Goal: Task Accomplishment & Management: Use online tool/utility

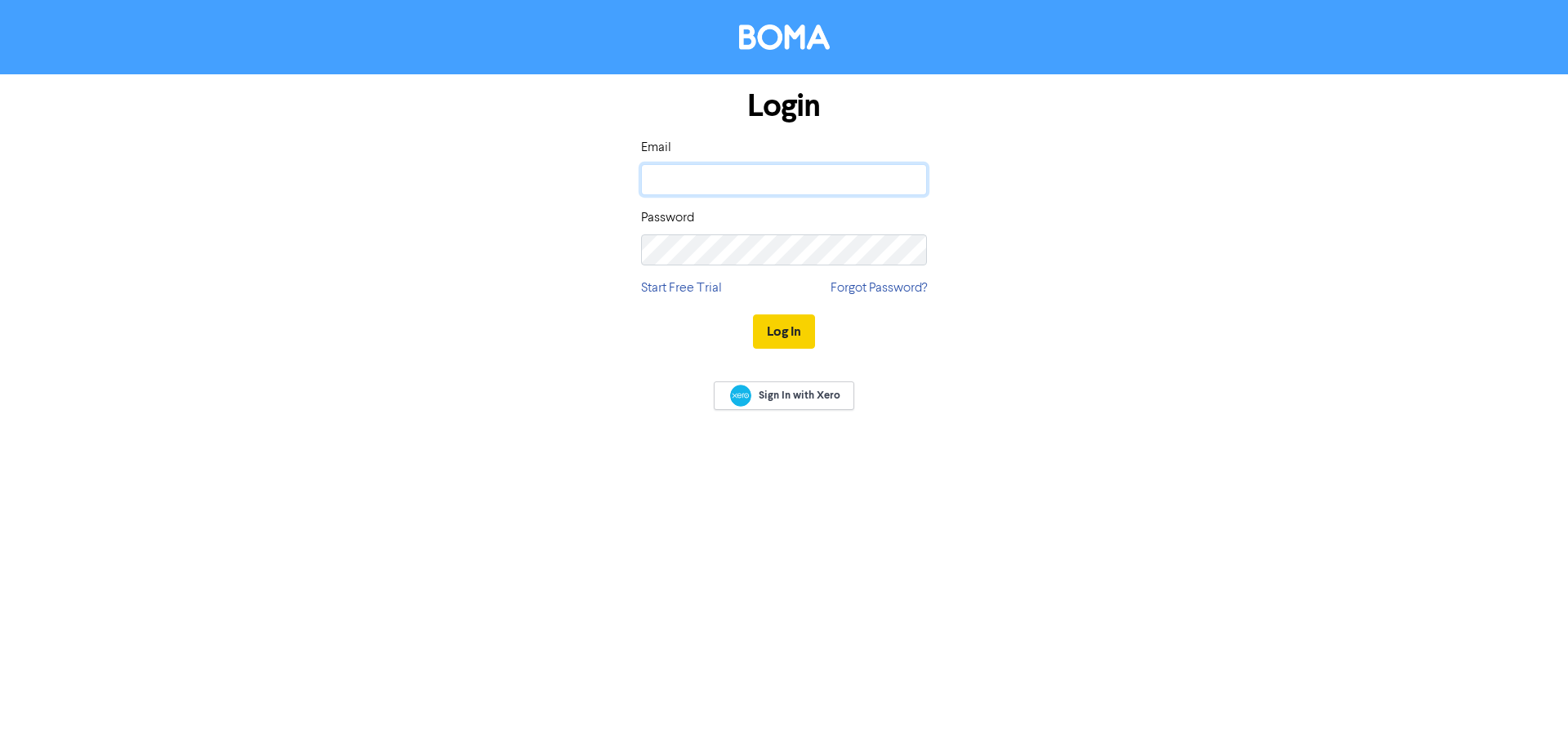
type input "[PERSON_NAME][EMAIL_ADDRESS][DOMAIN_NAME]"
click at [799, 329] on button "Log In" at bounding box center [784, 332] width 62 height 35
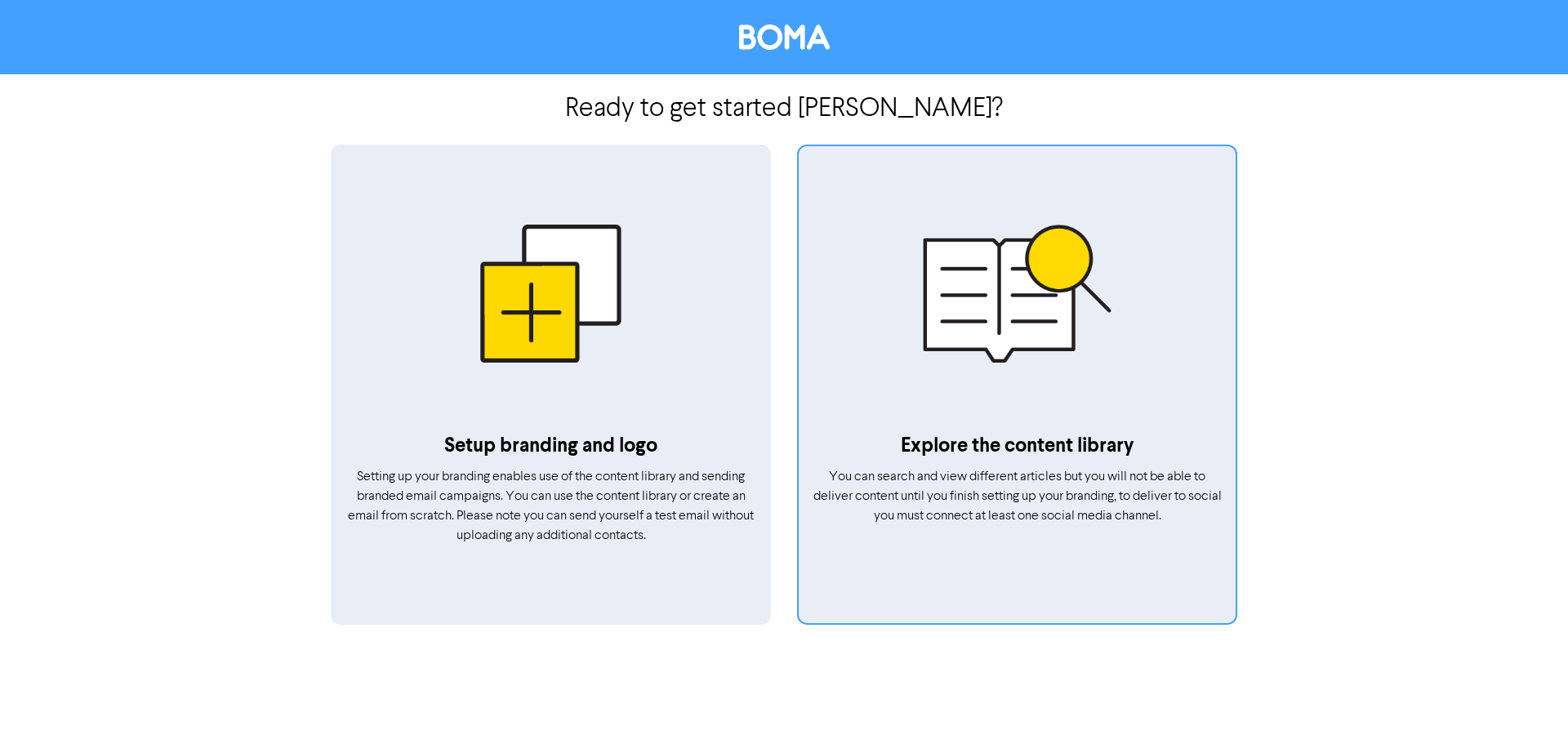
click at [914, 356] on div at bounding box center [1017, 293] width 437 height 276
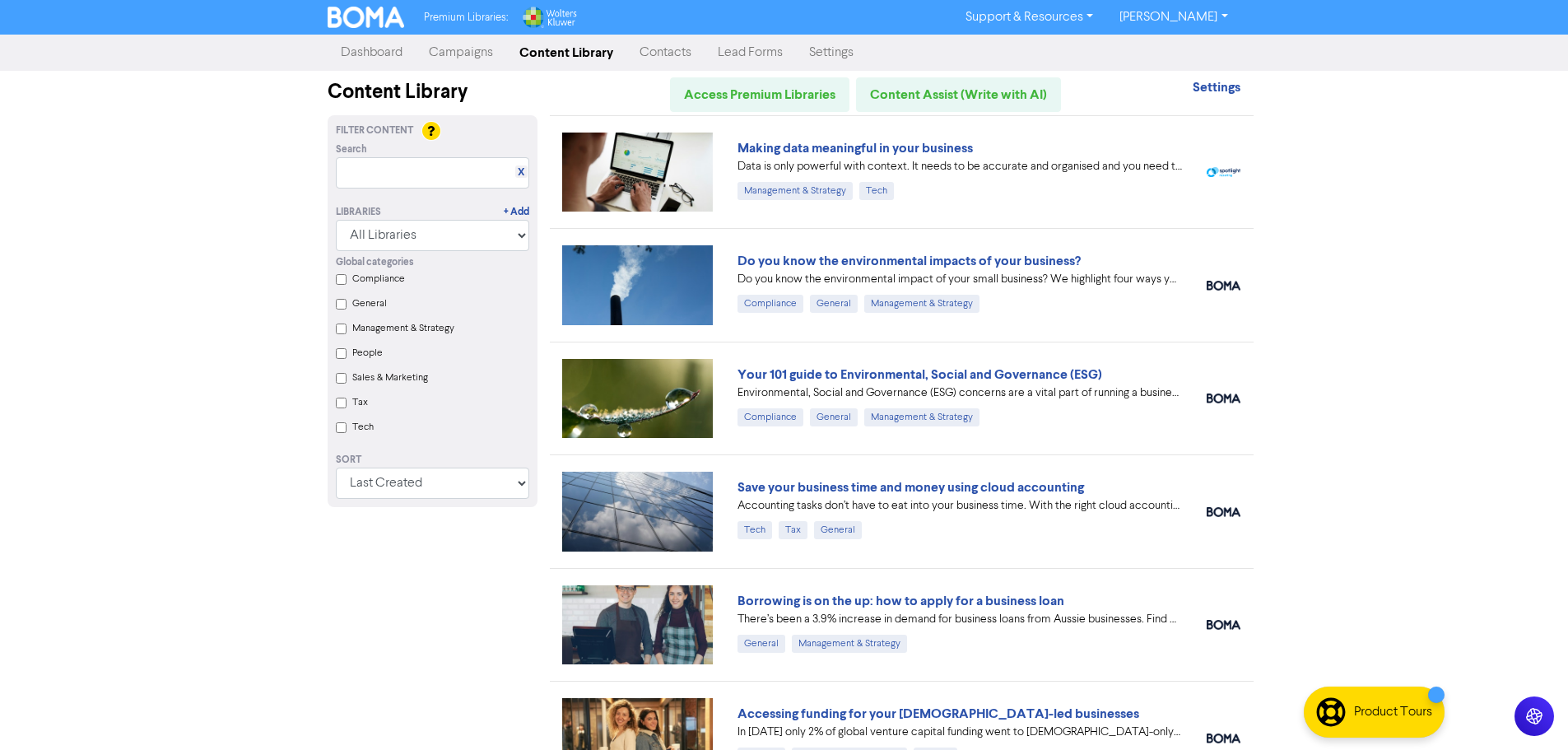
click at [352, 408] on label "Tax" at bounding box center [360, 403] width 16 height 15
click at [347, 408] on input "Tax" at bounding box center [341, 403] width 11 height 11
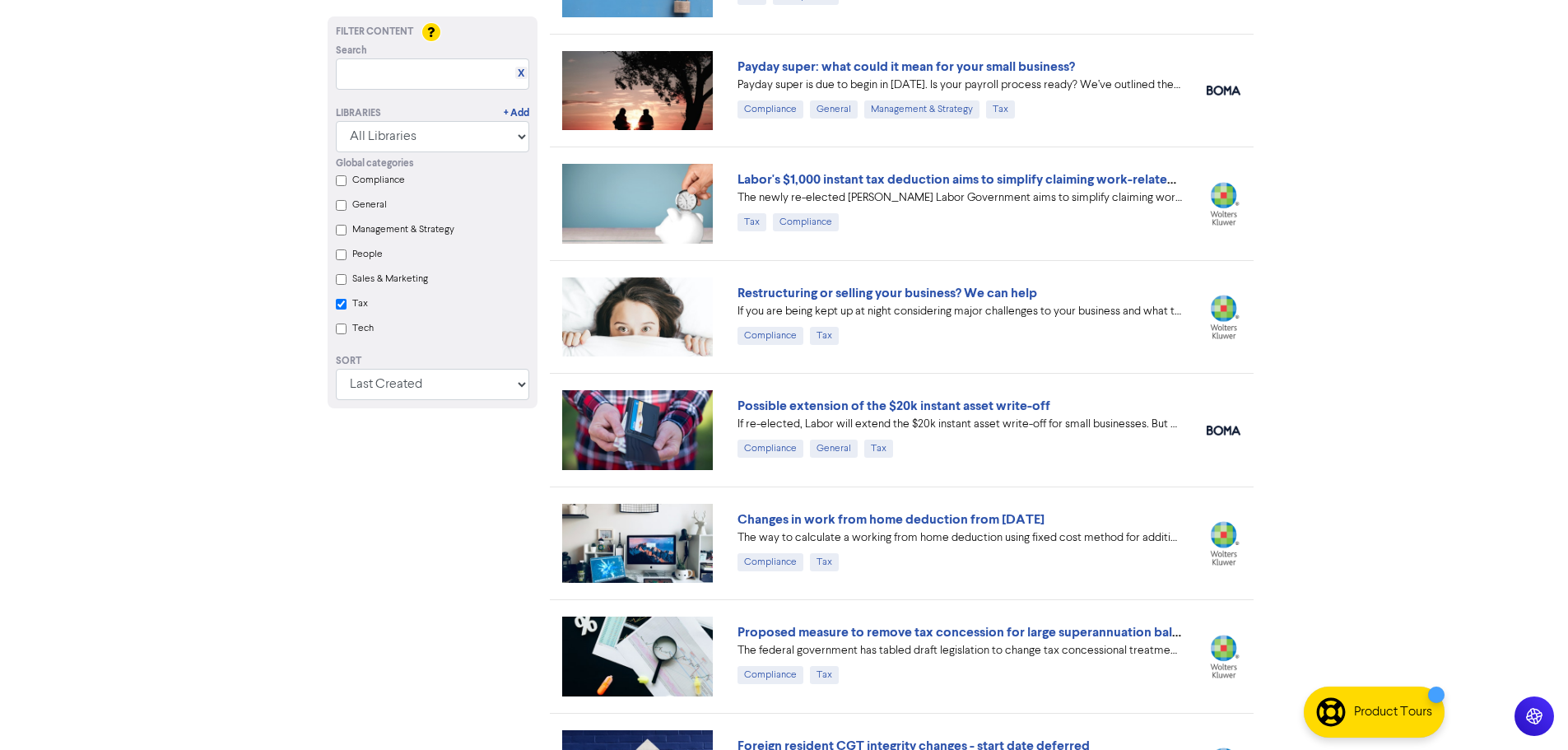
scroll to position [2062, 0]
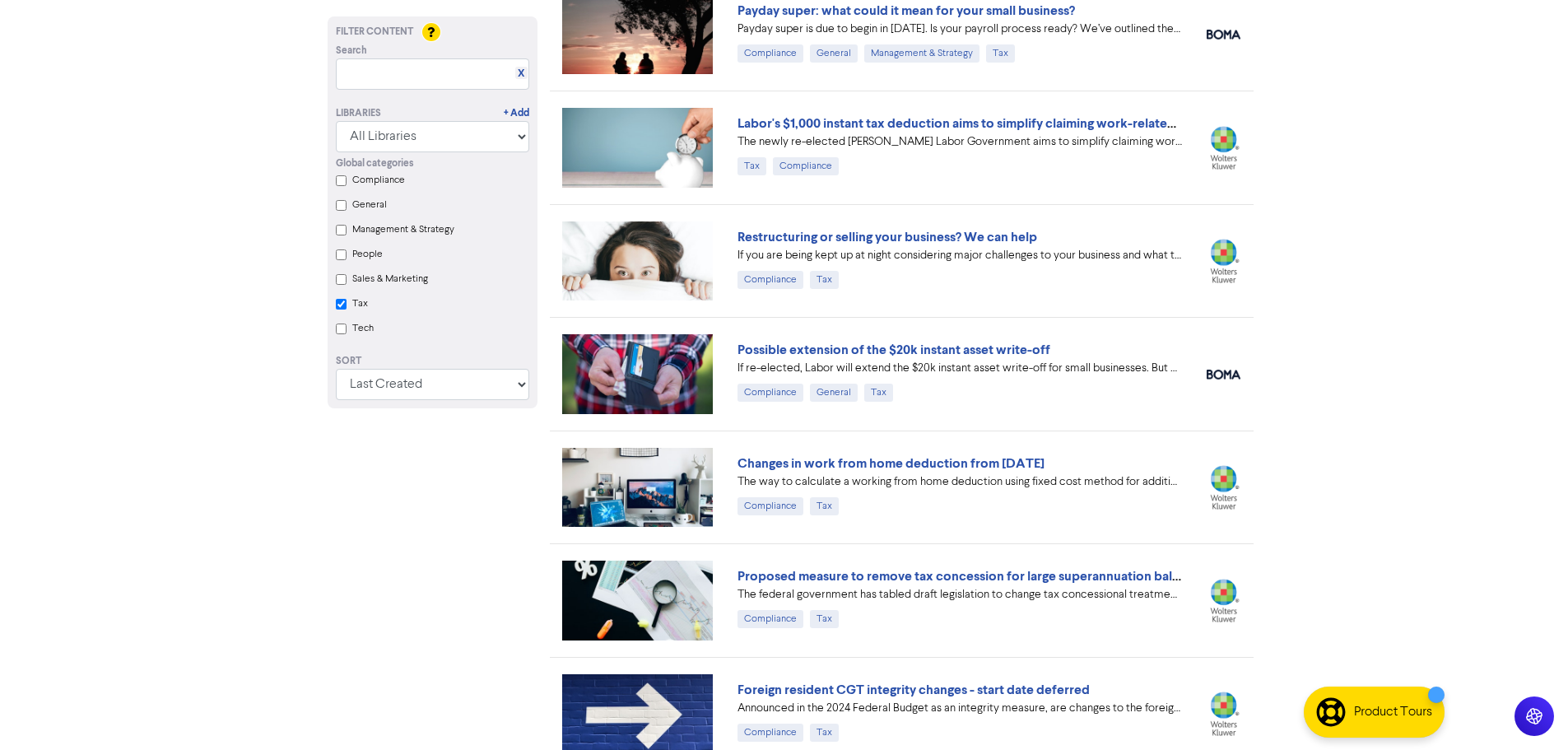
click at [338, 309] on input "Tax" at bounding box center [341, 304] width 11 height 11
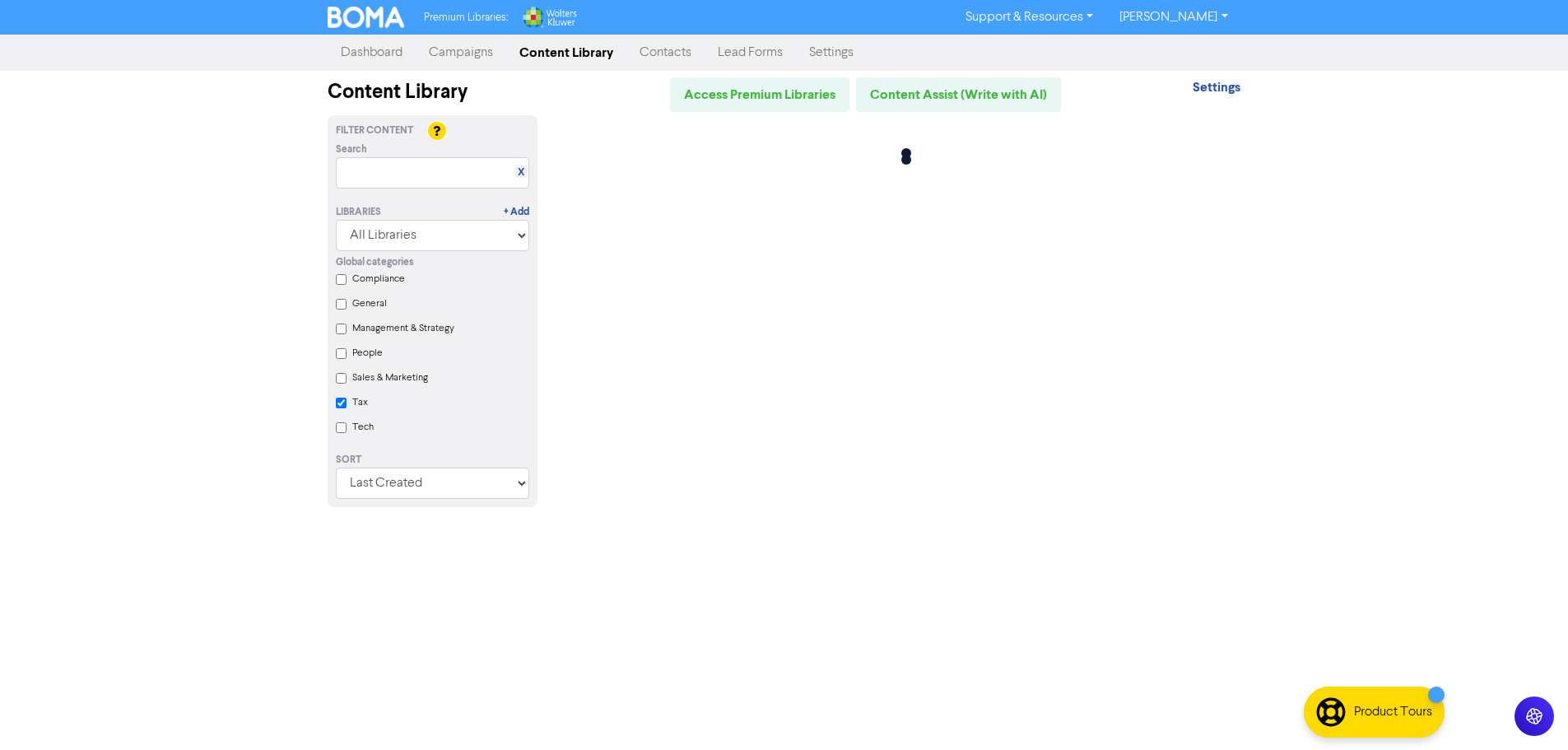
scroll to position [0, 0]
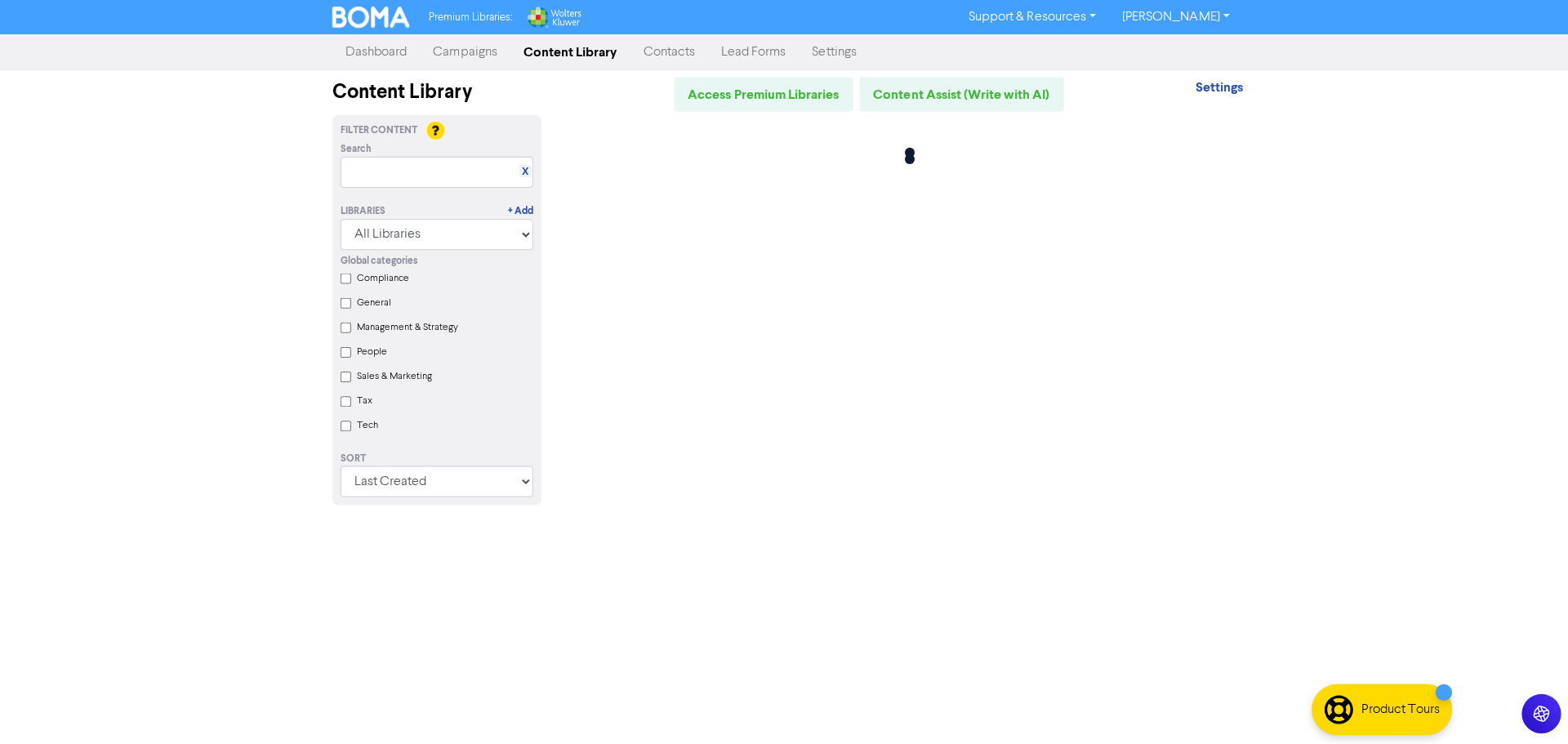
checkbox input "false"
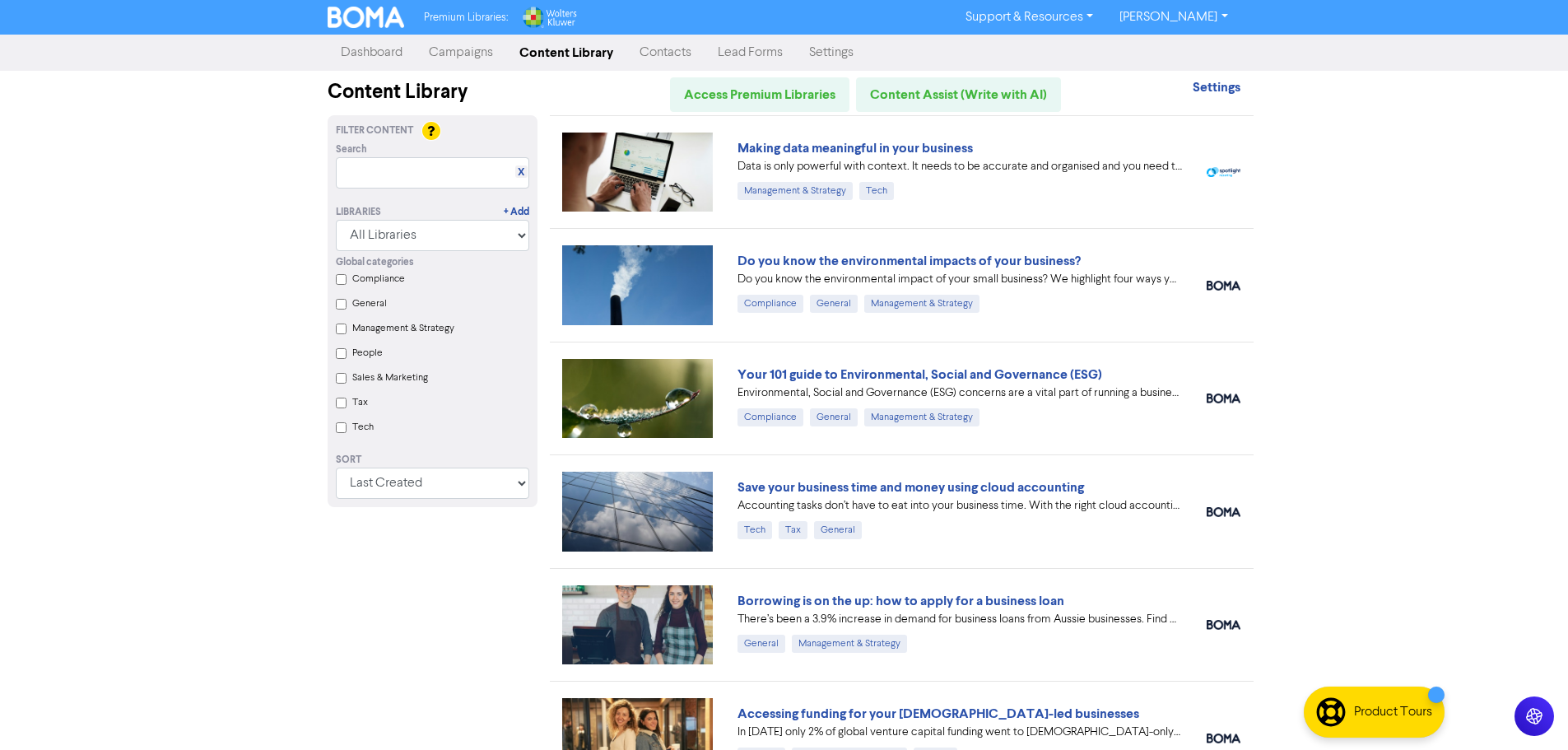
click at [341, 429] on input "Tech" at bounding box center [341, 428] width 11 height 11
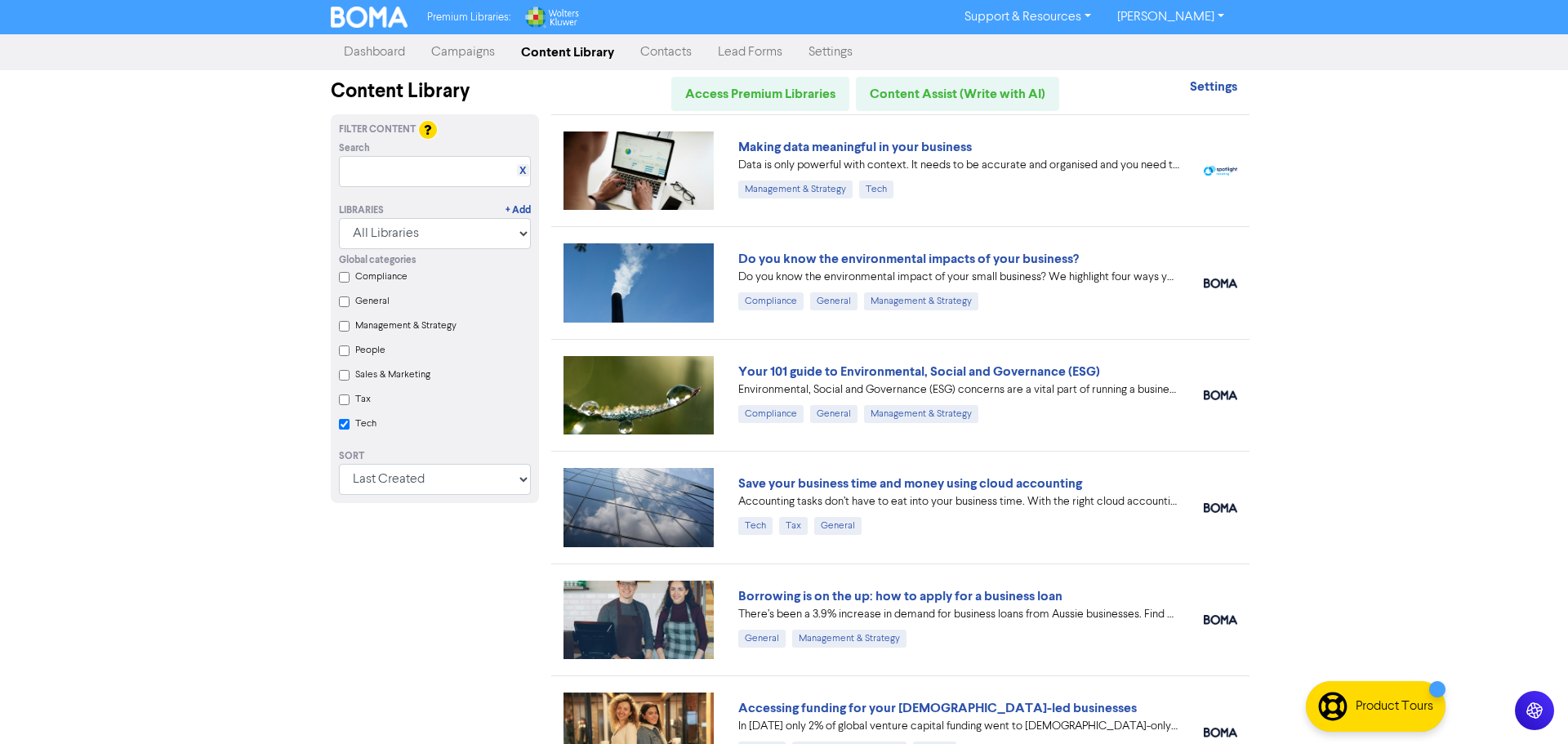
checkbox input "true"
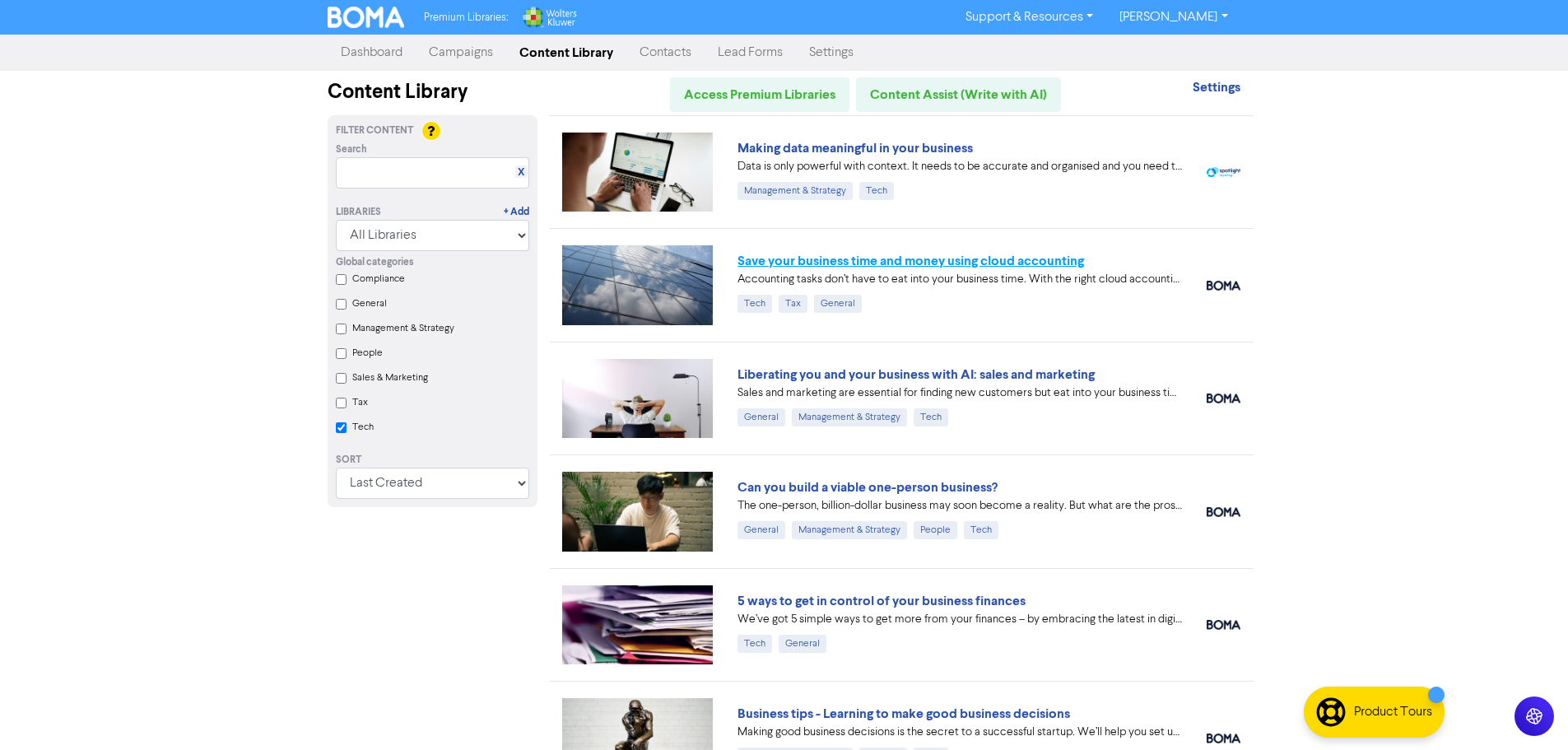
click at [979, 257] on link "Save your business time and money using cloud accounting" at bounding box center [911, 261] width 347 height 16
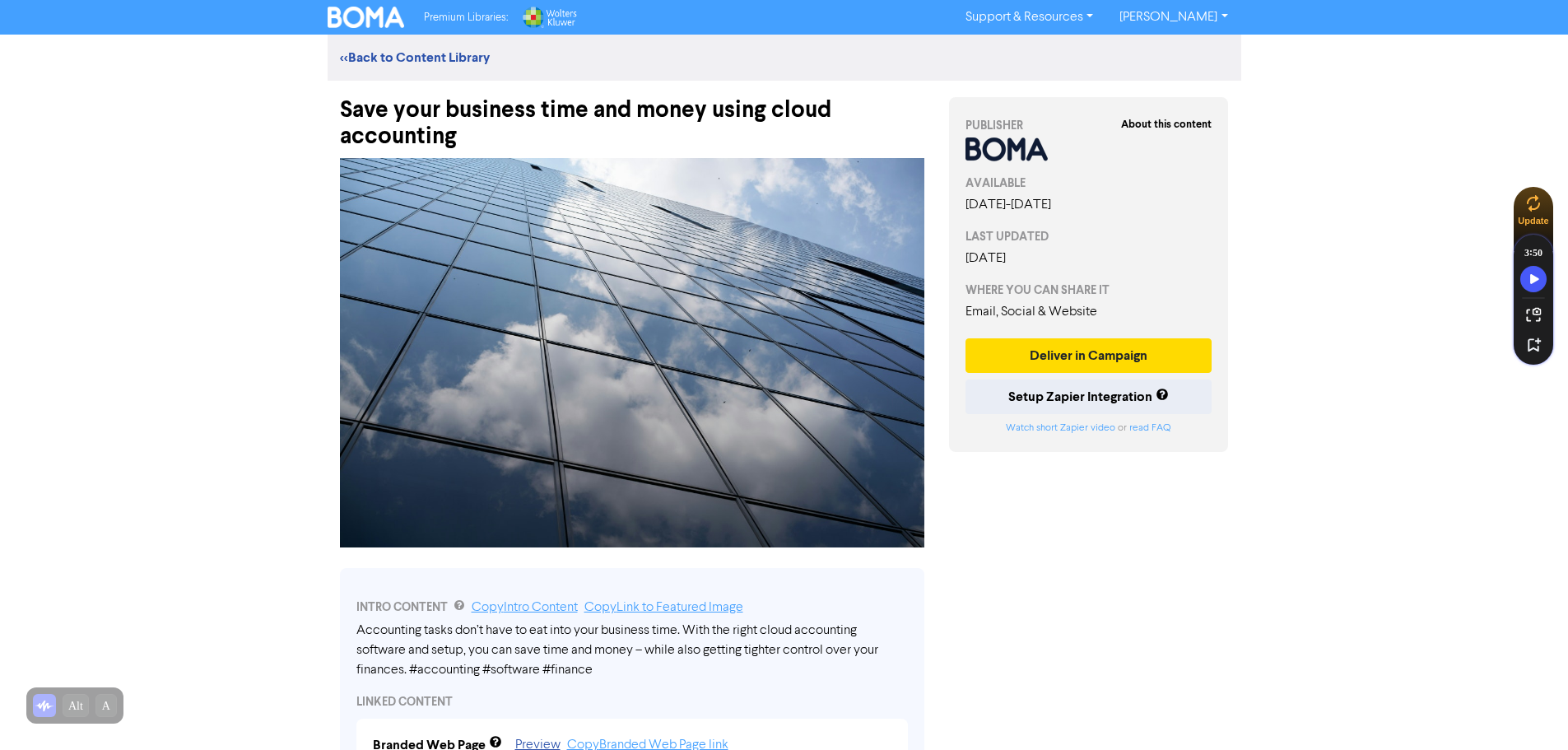
click at [356, 48] on div "<< Back to Content Library" at bounding box center [784, 58] width 914 height 20
click at [364, 54] on link "<< Back to Content Library" at bounding box center [415, 58] width 150 height 16
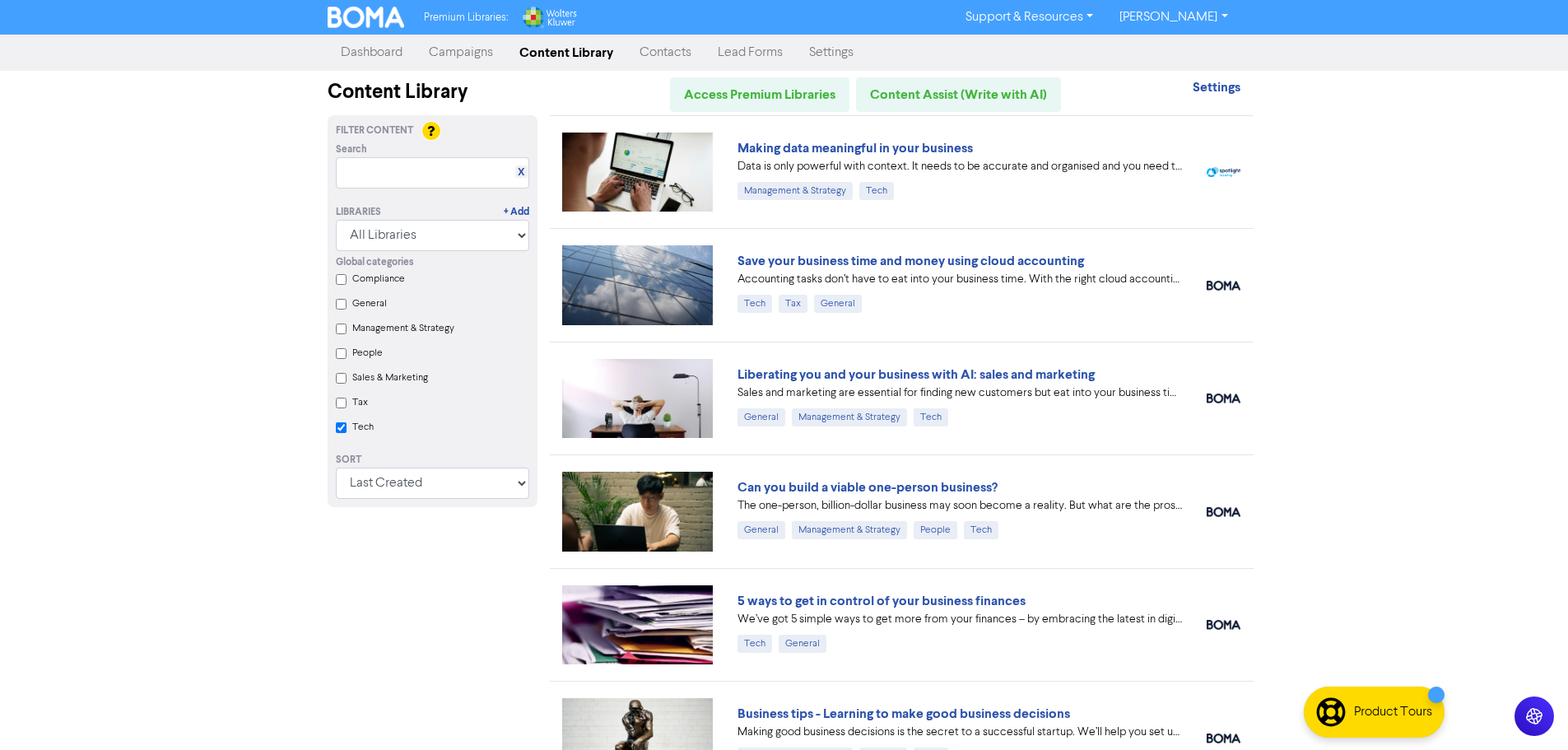
click at [451, 59] on link "Campaigns" at bounding box center [460, 53] width 91 height 33
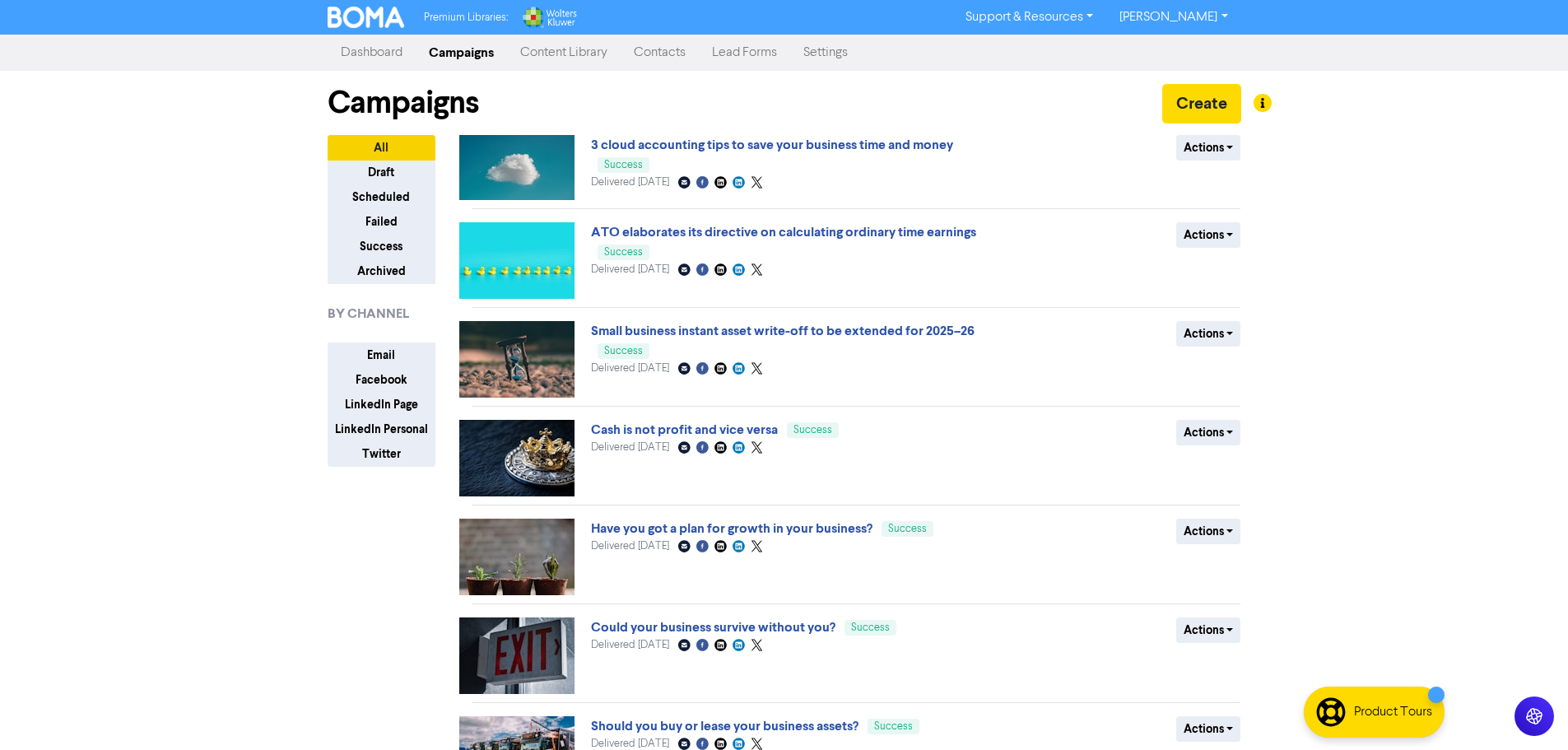
click at [572, 54] on link "Content Library" at bounding box center [564, 53] width 114 height 33
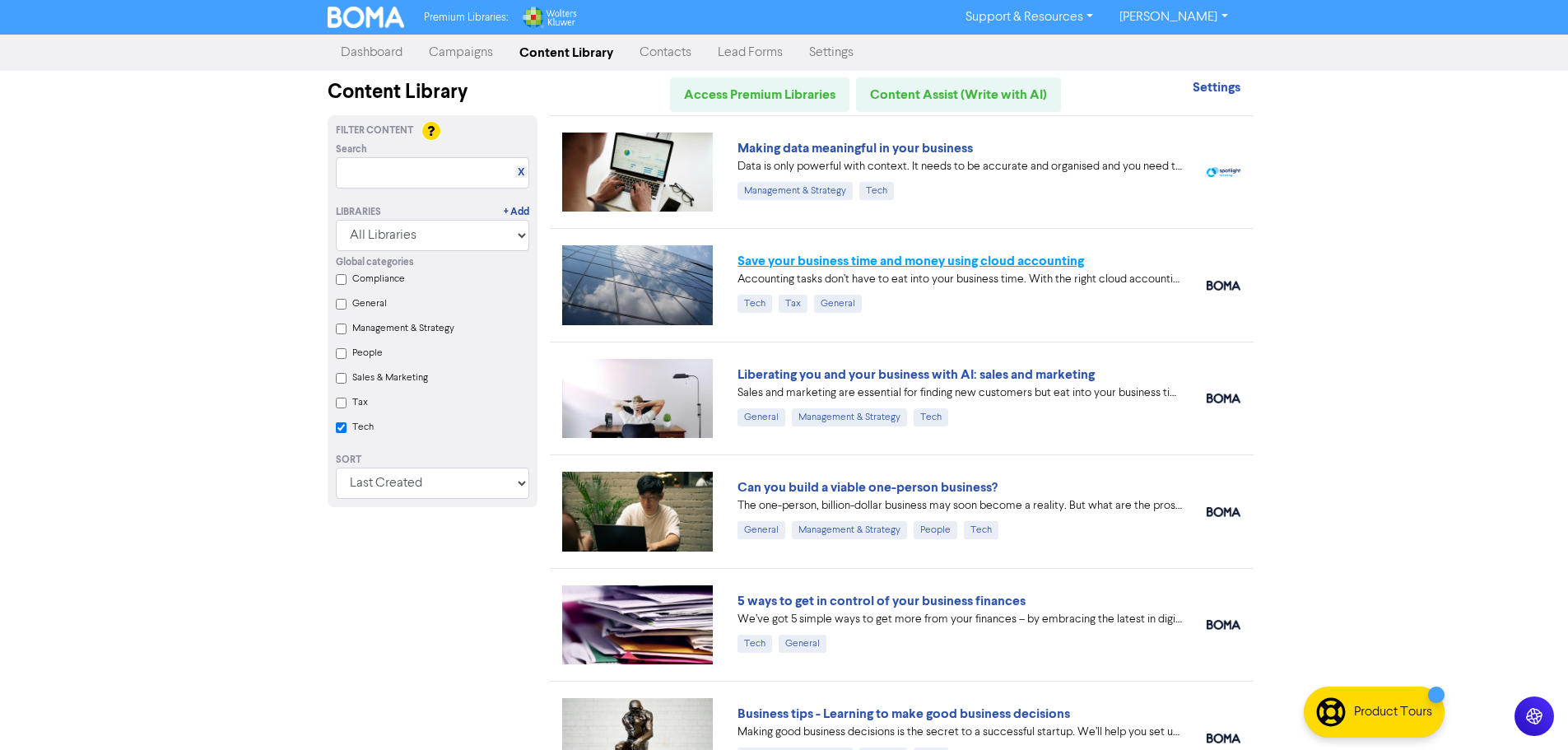
click at [843, 260] on link "Save your business time and money using cloud accounting" at bounding box center [911, 261] width 347 height 16
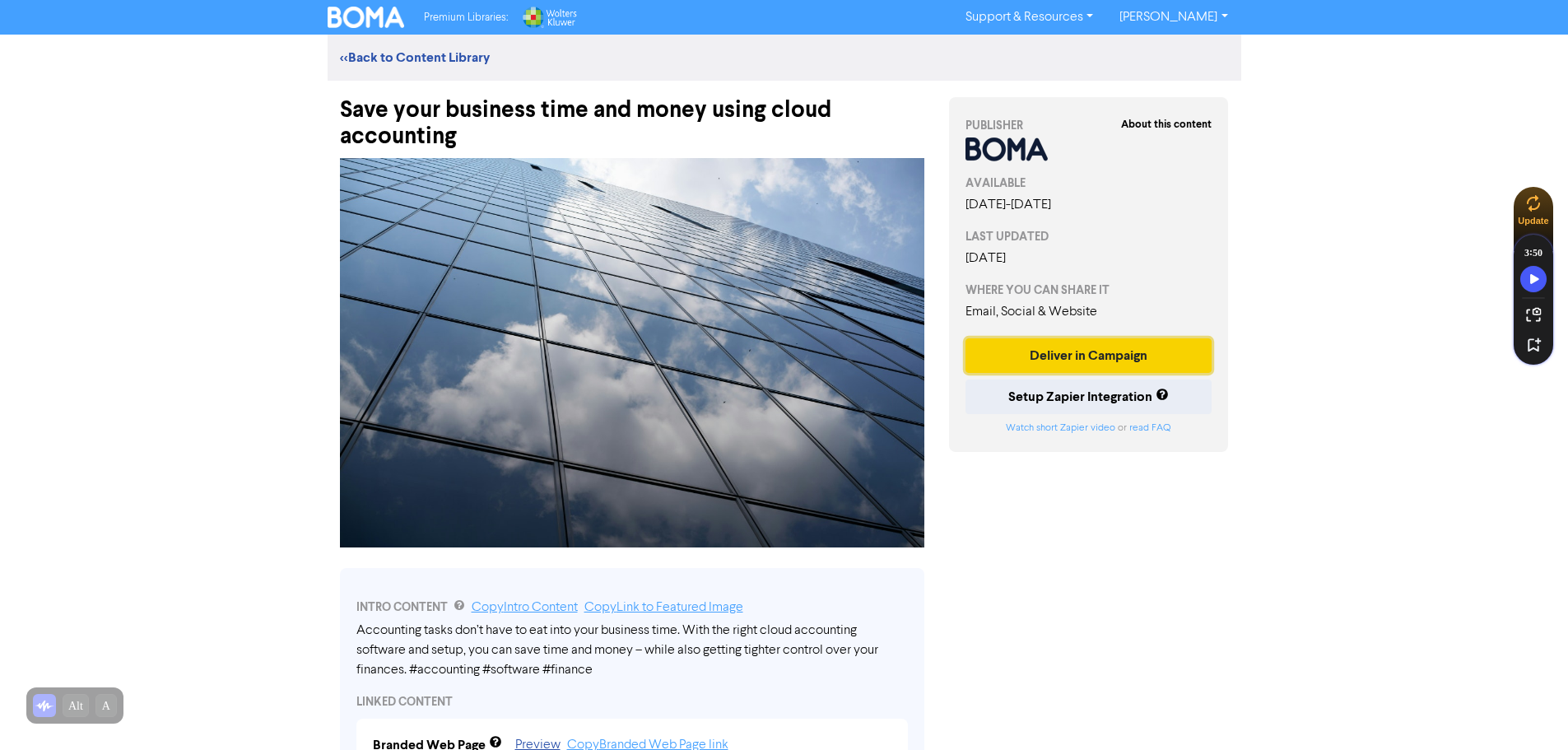
click at [1073, 348] on button "Deliver in Campaign" at bounding box center [1089, 356] width 247 height 35
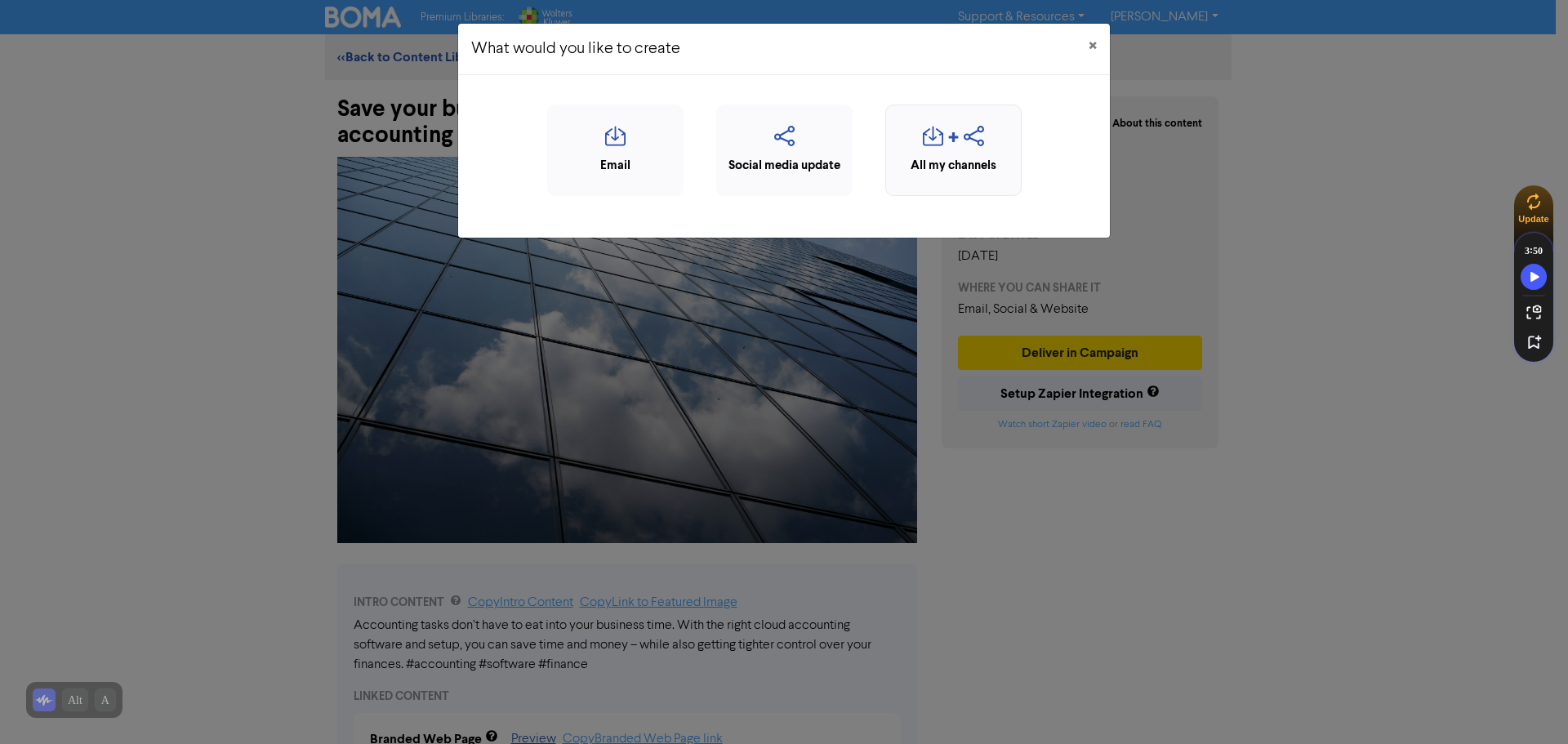
click at [949, 133] on icon "button" at bounding box center [952, 142] width 12 height 20
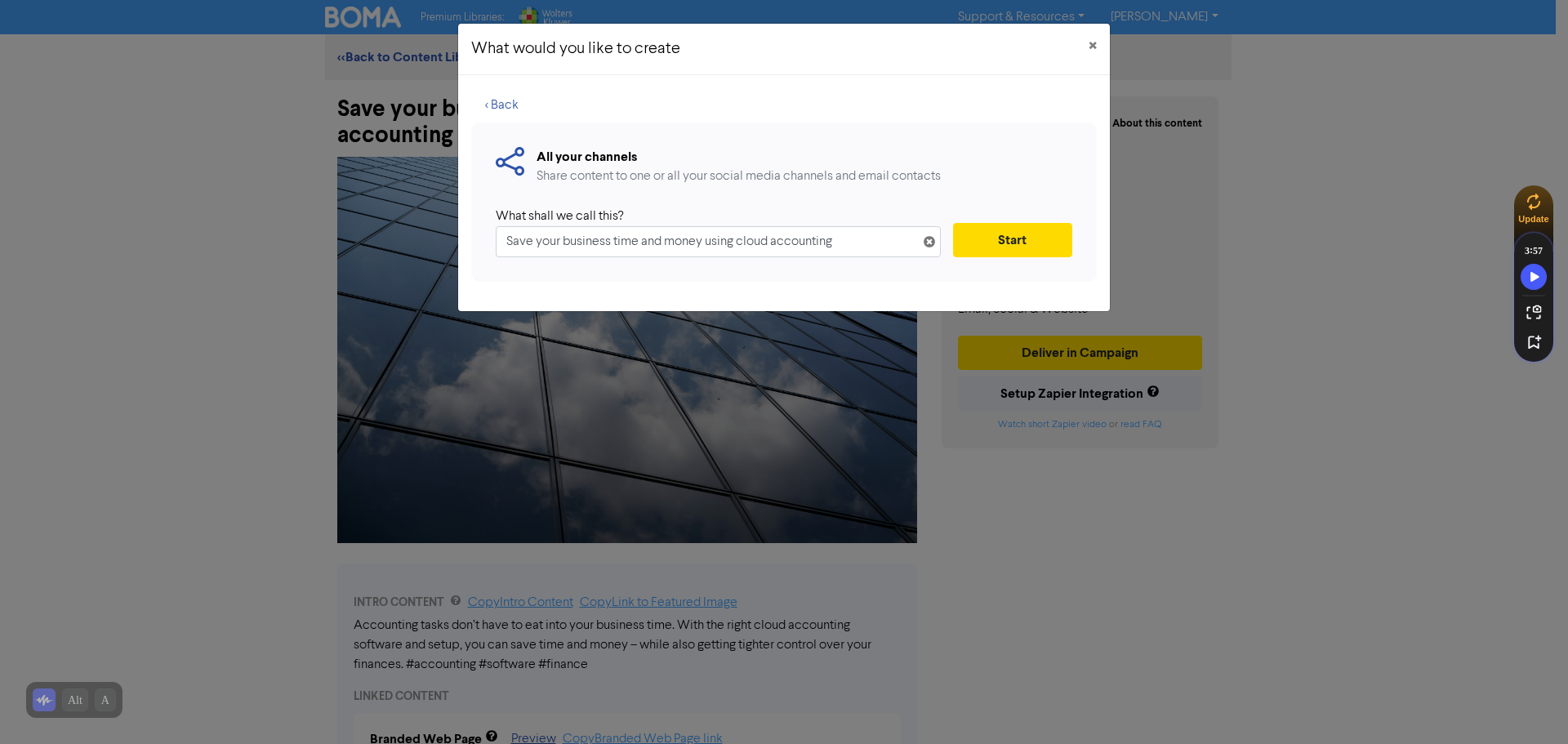
drag, startPoint x: 860, startPoint y: 245, endPoint x: 0, endPoint y: 212, distance: 860.6
click at [0, 204] on div "What would you like to create × < Back All your channels Share content to one o…" at bounding box center [784, 372] width 1568 height 744
click at [1006, 200] on div "All your channels Share content to one or all your social media channels and em…" at bounding box center [784, 202] width 626 height 159
click at [1000, 239] on button "Start" at bounding box center [1012, 241] width 119 height 35
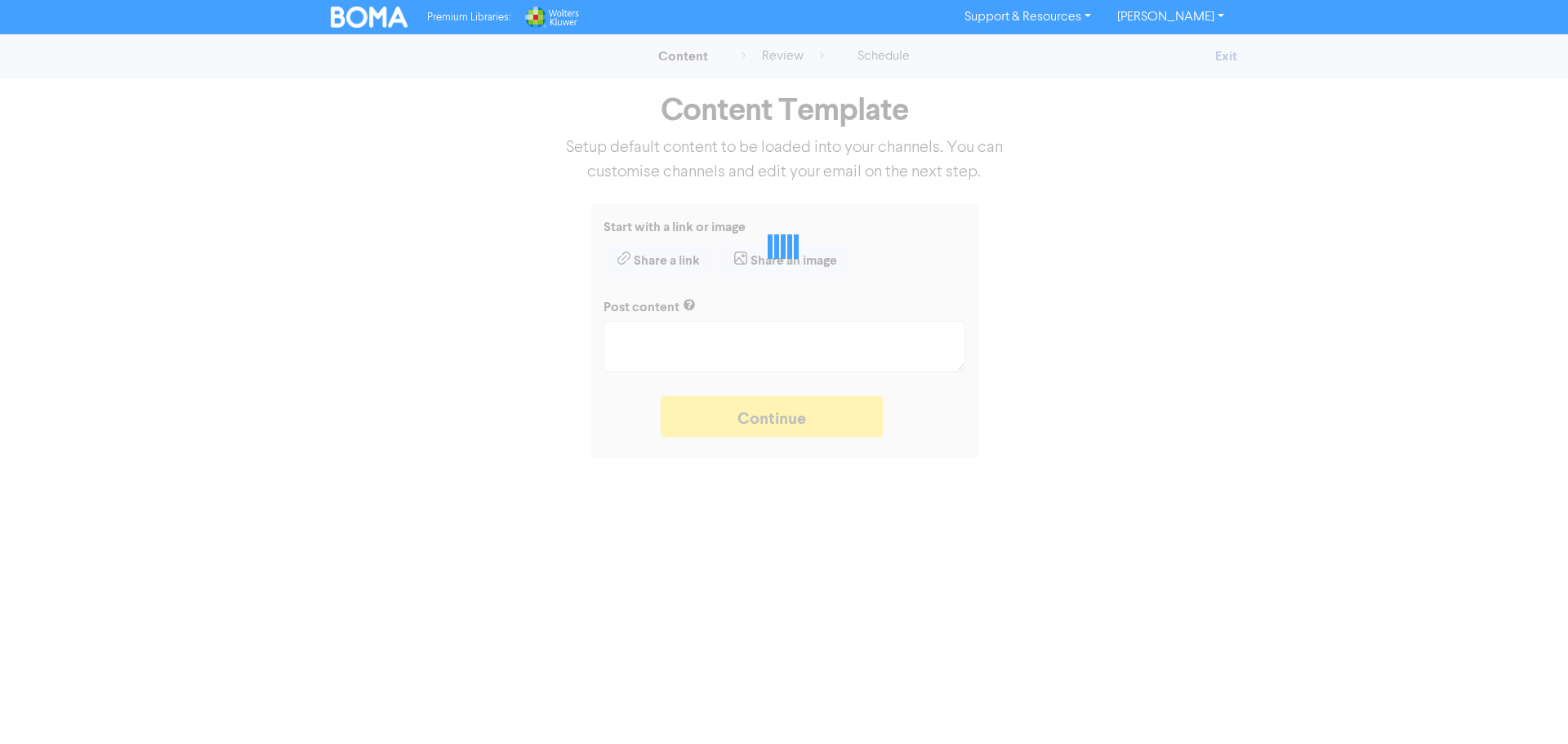
type textarea "x"
type textarea "Accounting tasks don’t have to eat into your business time. With the right clou…"
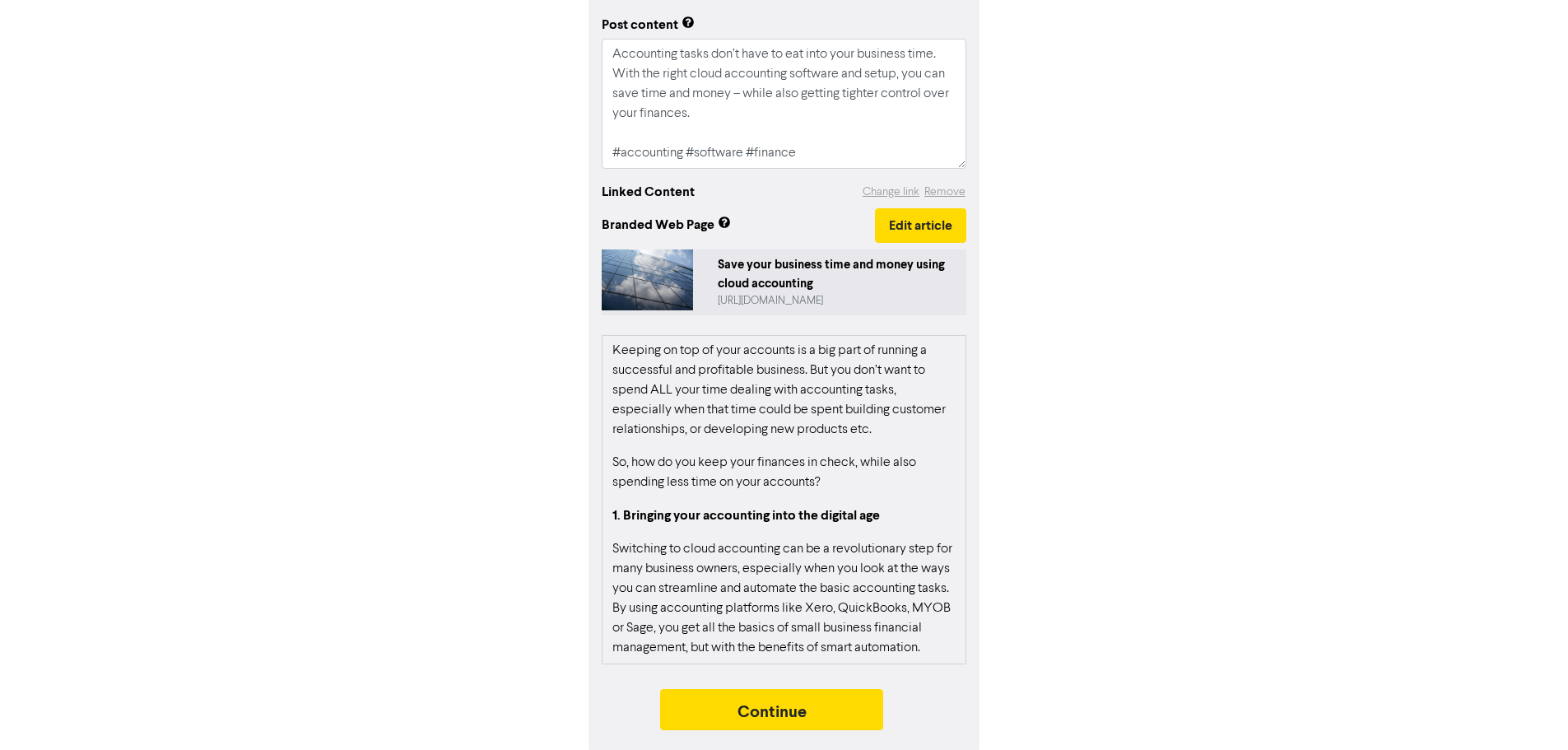
scroll to position [250, 0]
click at [839, 693] on button "Continue" at bounding box center [772, 708] width 224 height 41
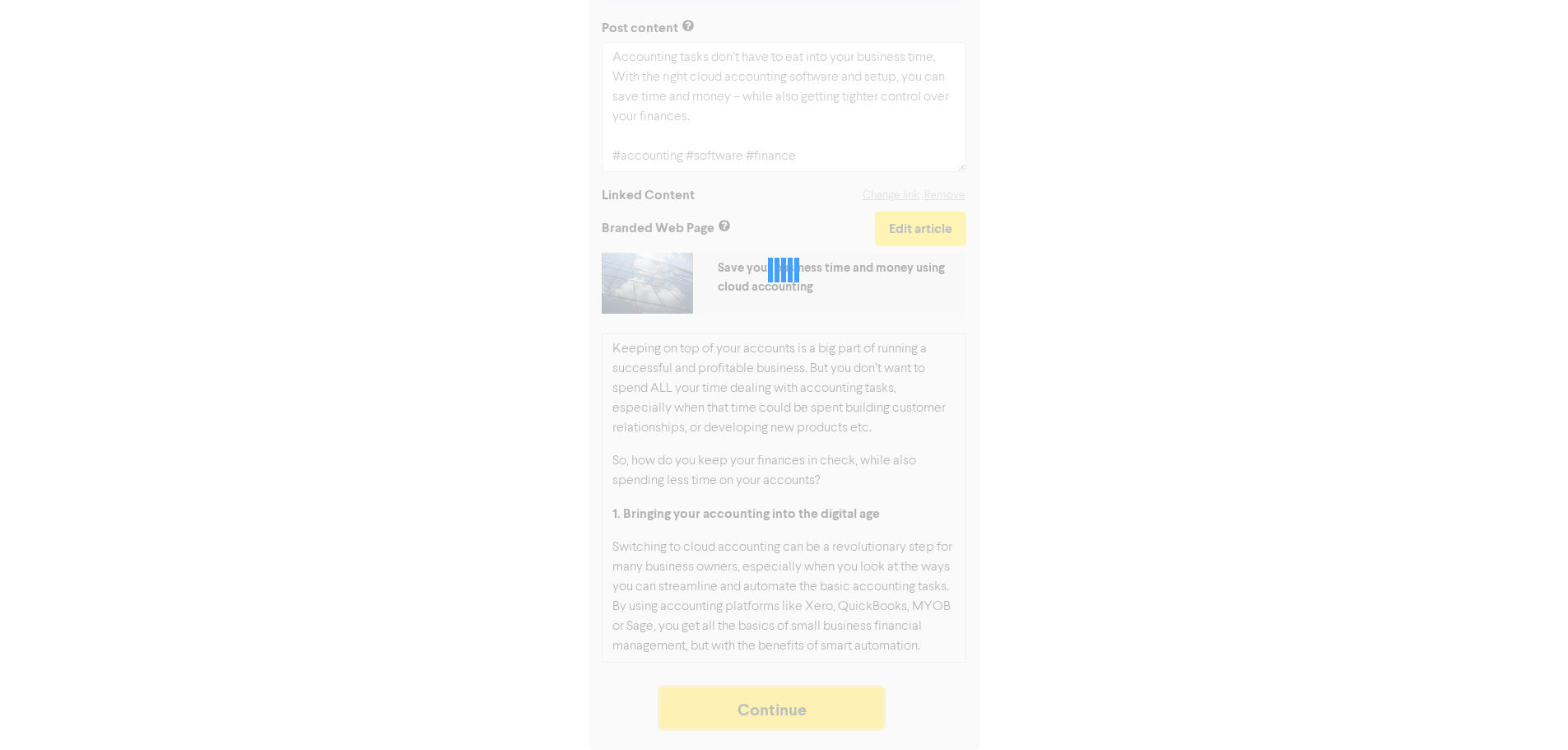
scroll to position [245, 0]
type textarea "x"
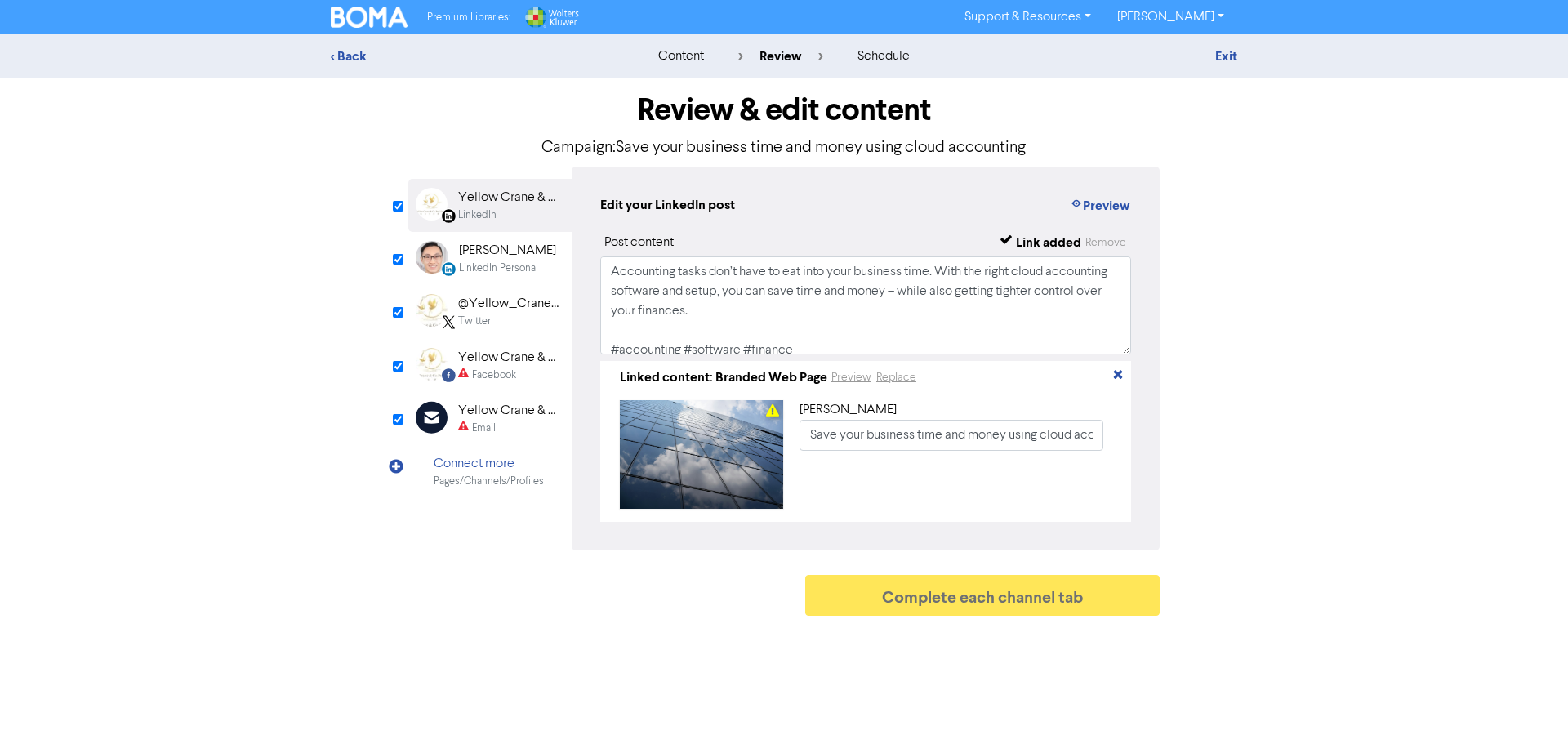
drag, startPoint x: 500, startPoint y: 271, endPoint x: 496, endPoint y: 283, distance: 12.6
click at [500, 272] on div "LinkedIn Personal" at bounding box center [498, 268] width 79 height 15
click at [492, 311] on div "@Yellow_Crane_Co" at bounding box center [510, 304] width 104 height 20
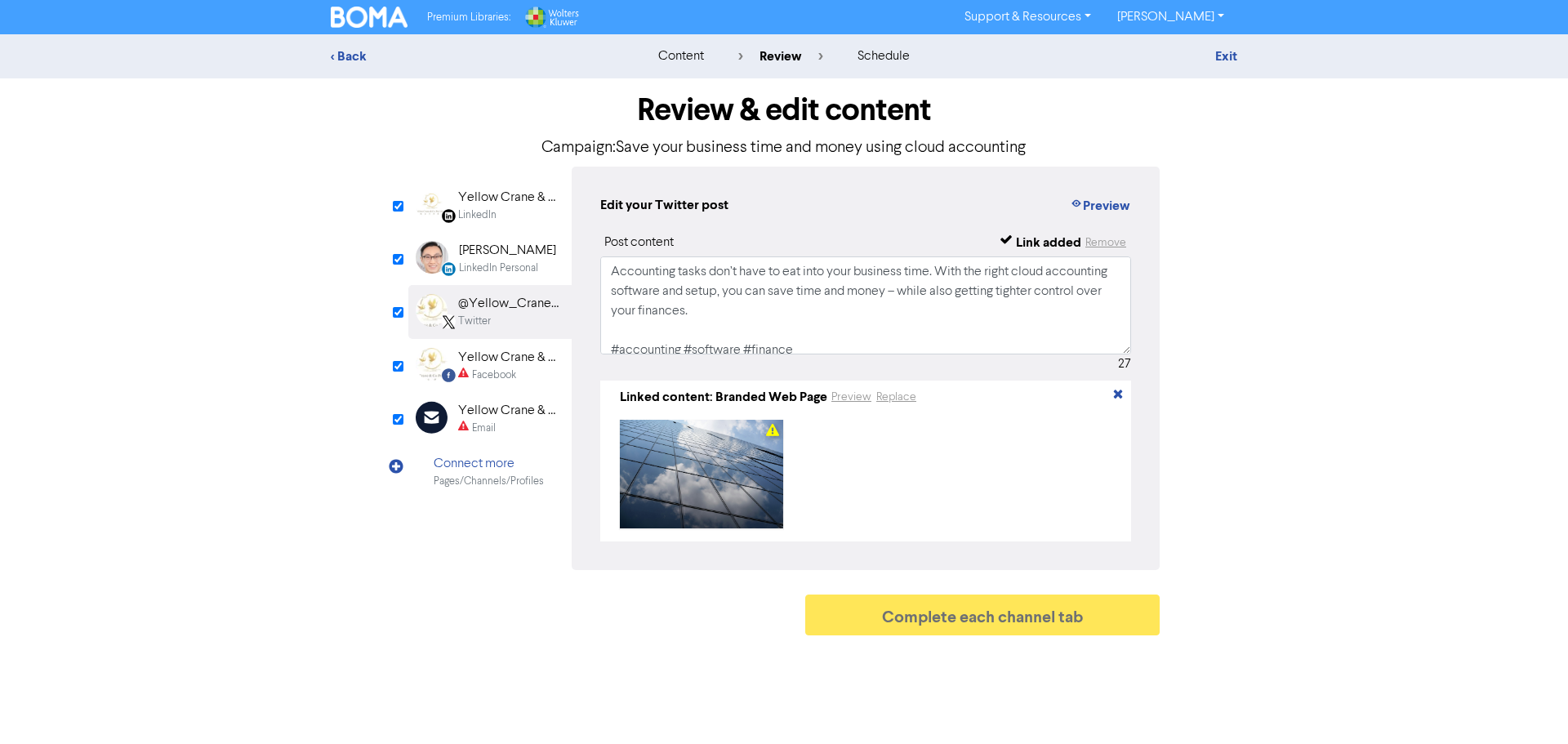
click at [504, 368] on div "Facebook" at bounding box center [494, 375] width 44 height 15
type input "Accounting tasks don’t have to eat into your business time. With the right clou…"
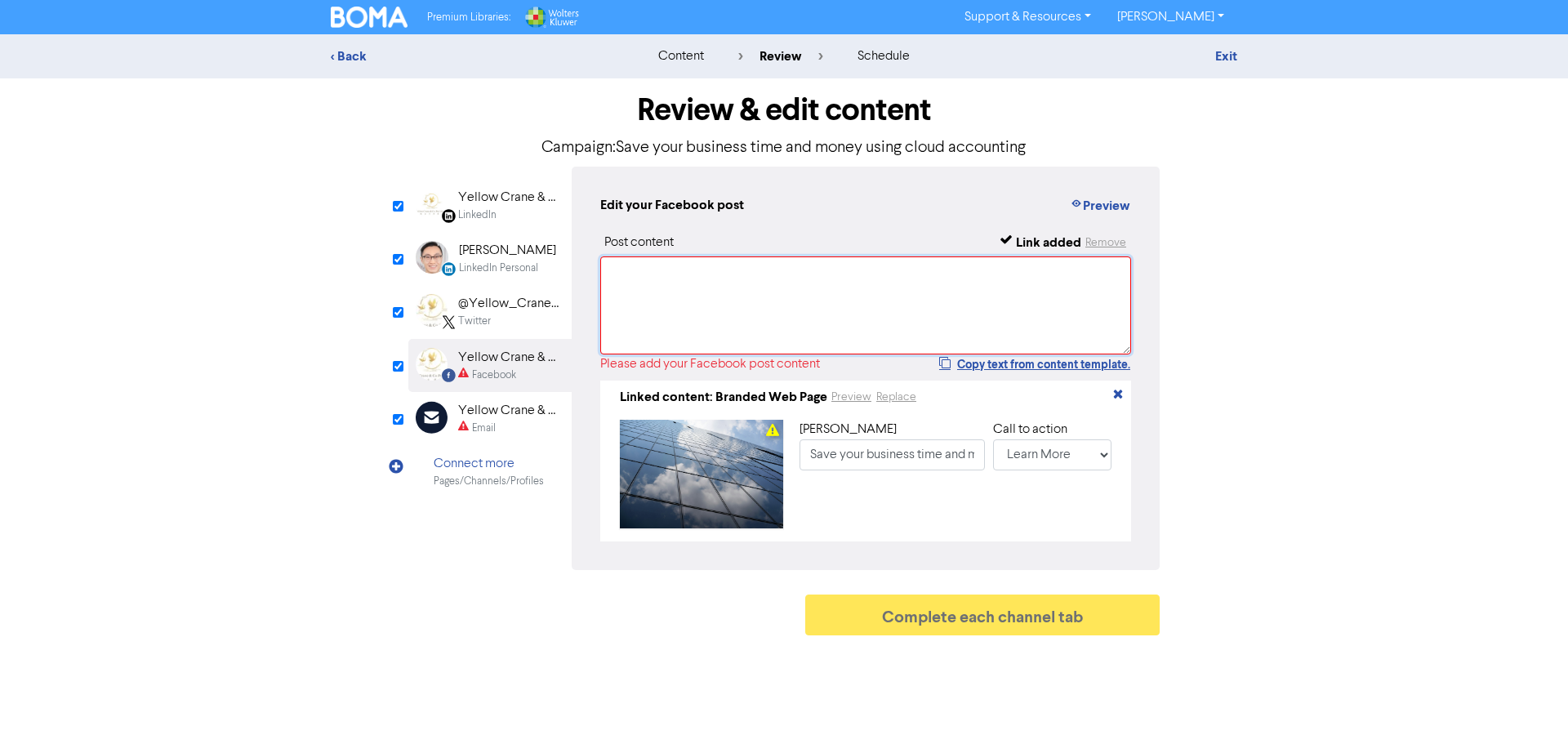
click at [632, 302] on textarea at bounding box center [865, 305] width 531 height 98
paste textarea "Save your business time and money using cloud accounting"
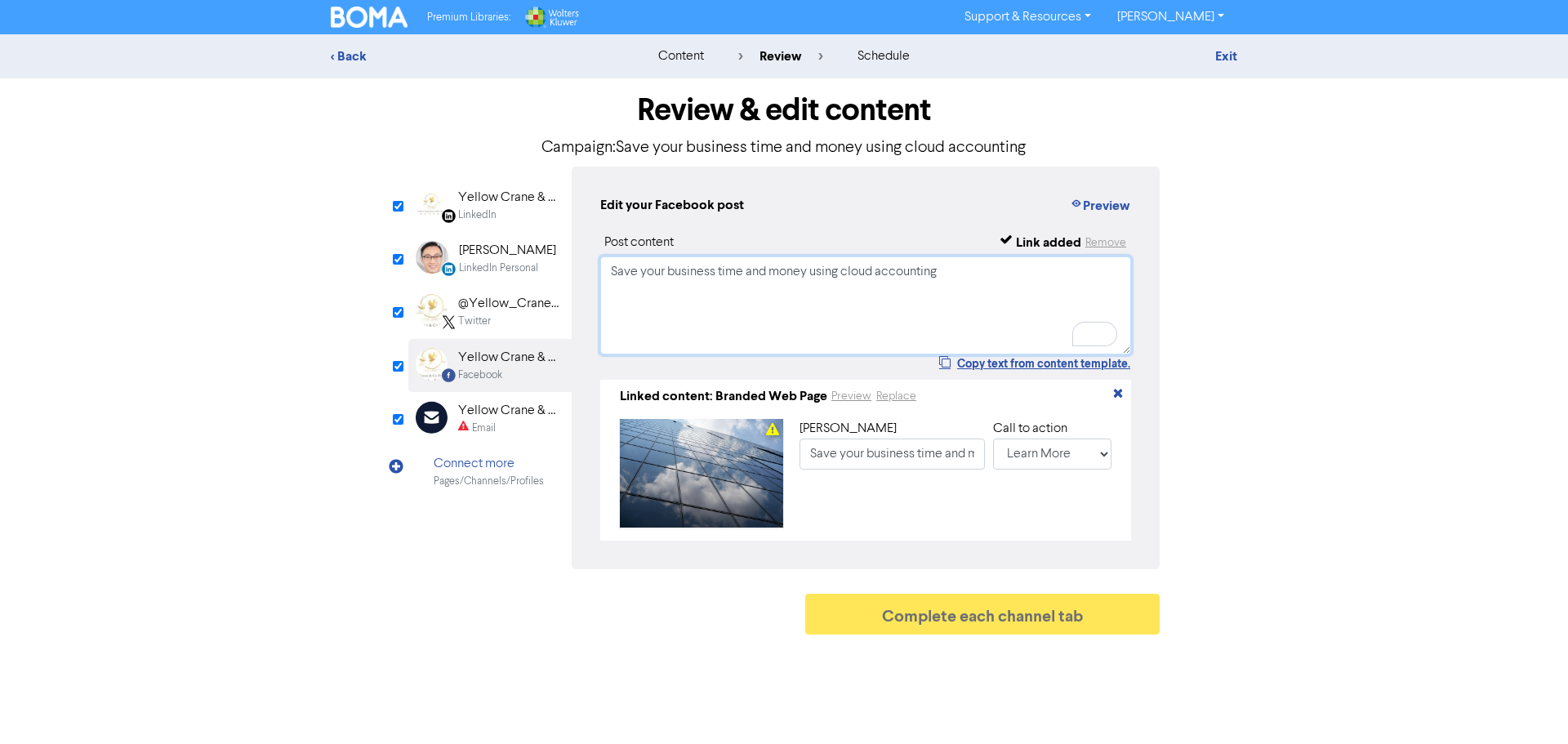
type textarea "Save your business time and money using cloud accounting"
click at [475, 402] on div "Yellow Crane & Co. - Your Accounting and Tax Specialist" at bounding box center [510, 412] width 104 height 20
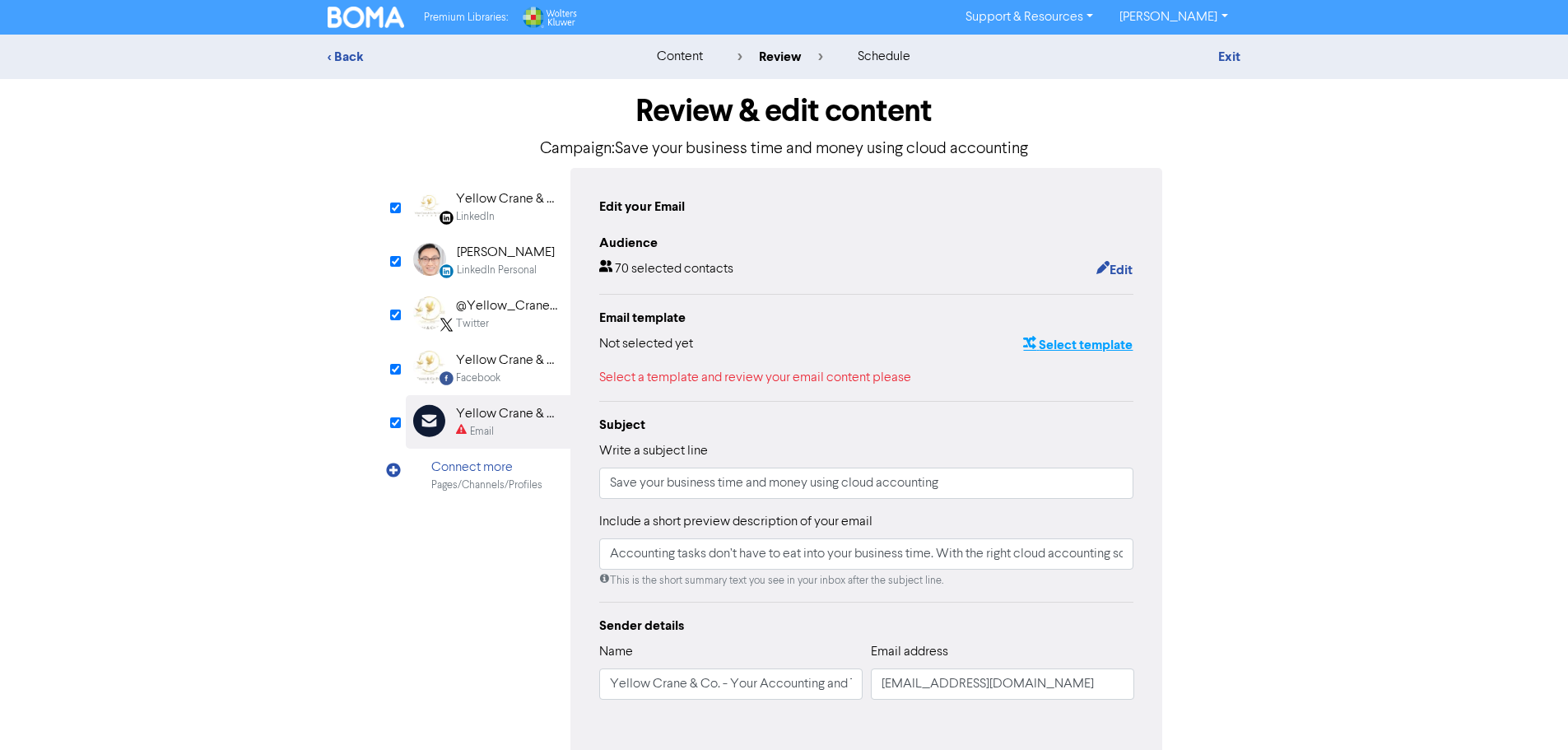
click at [1068, 344] on button "Select template" at bounding box center [1077, 344] width 111 height 21
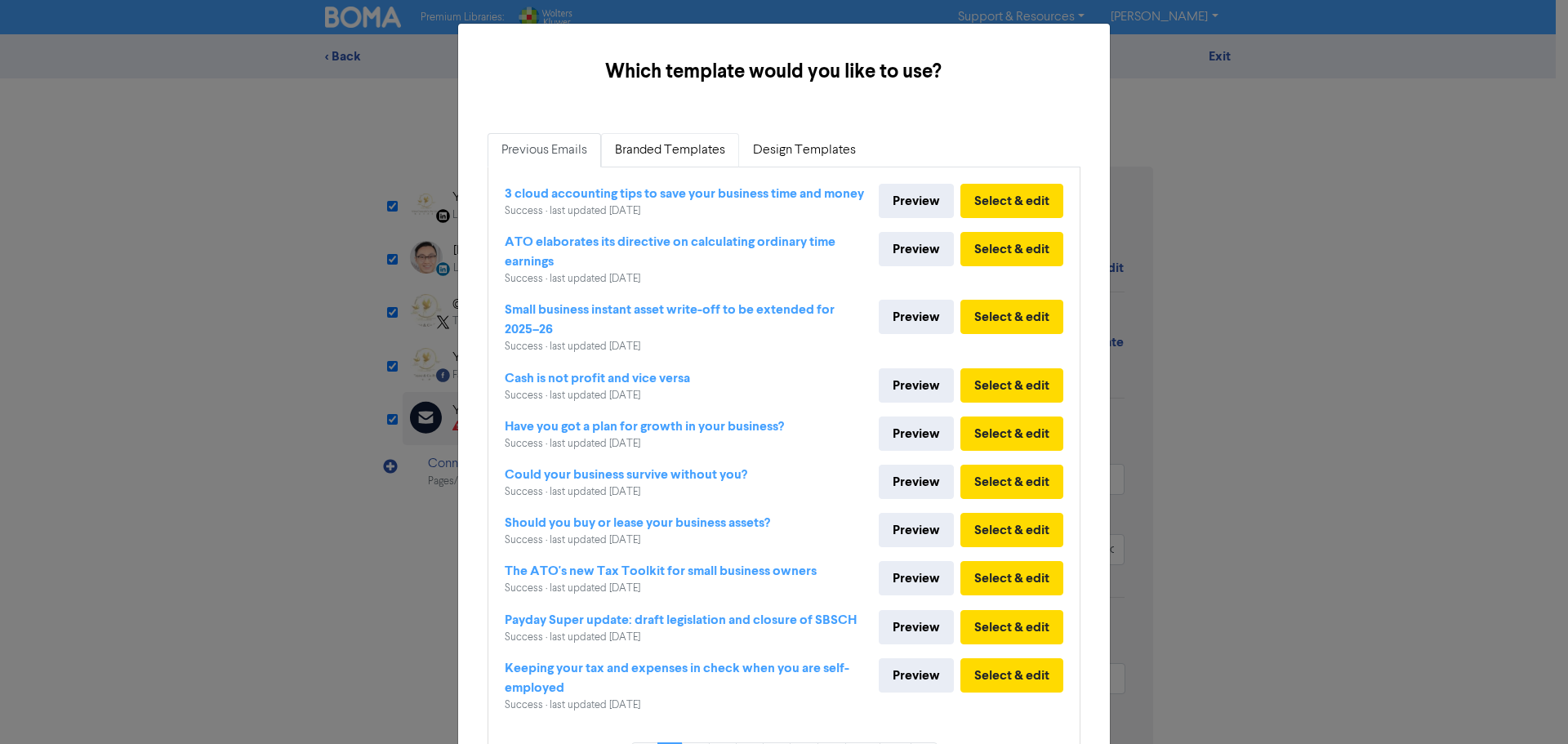
click at [668, 149] on link "Branded Templates" at bounding box center [670, 151] width 138 height 35
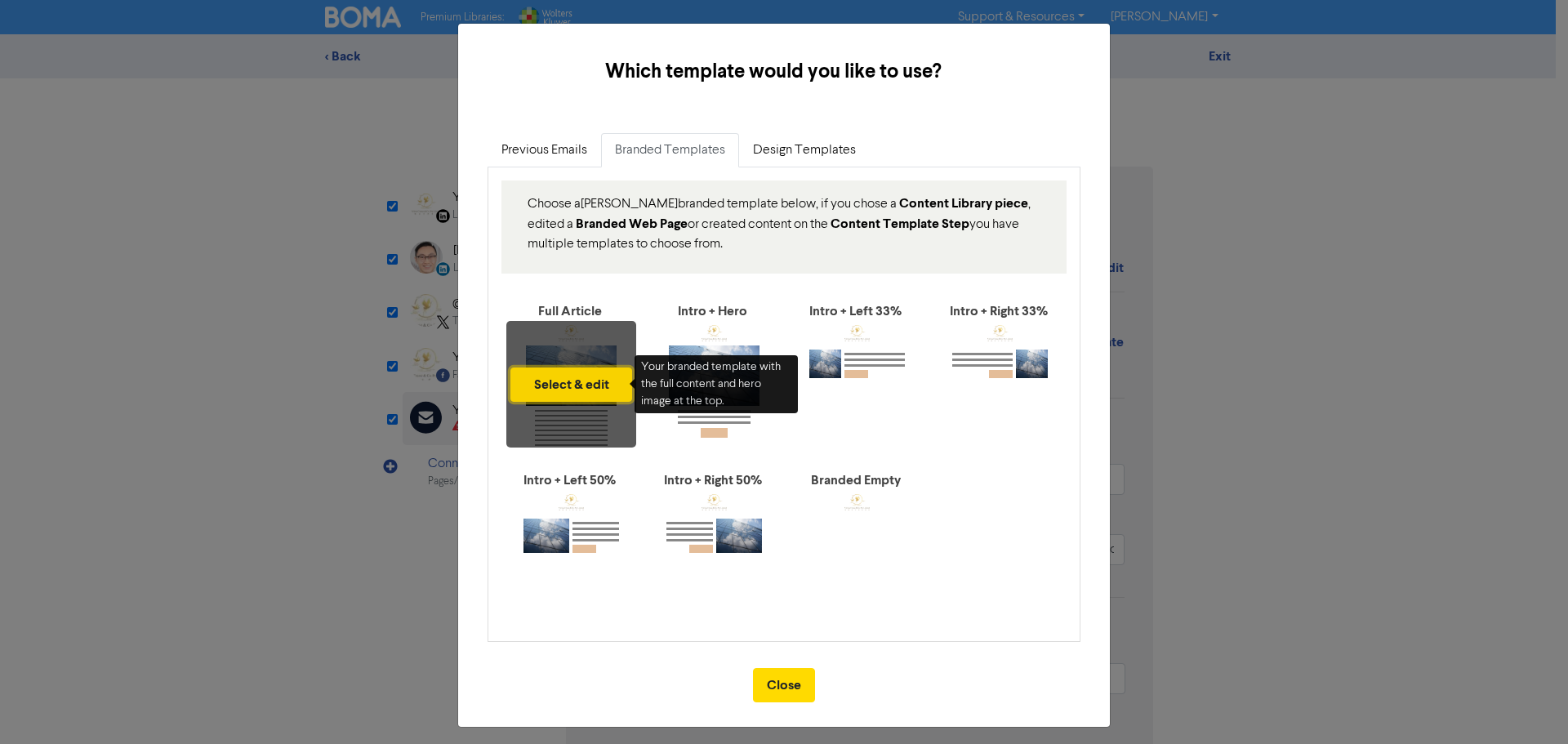
click at [568, 378] on button "Select & edit" at bounding box center [571, 385] width 122 height 35
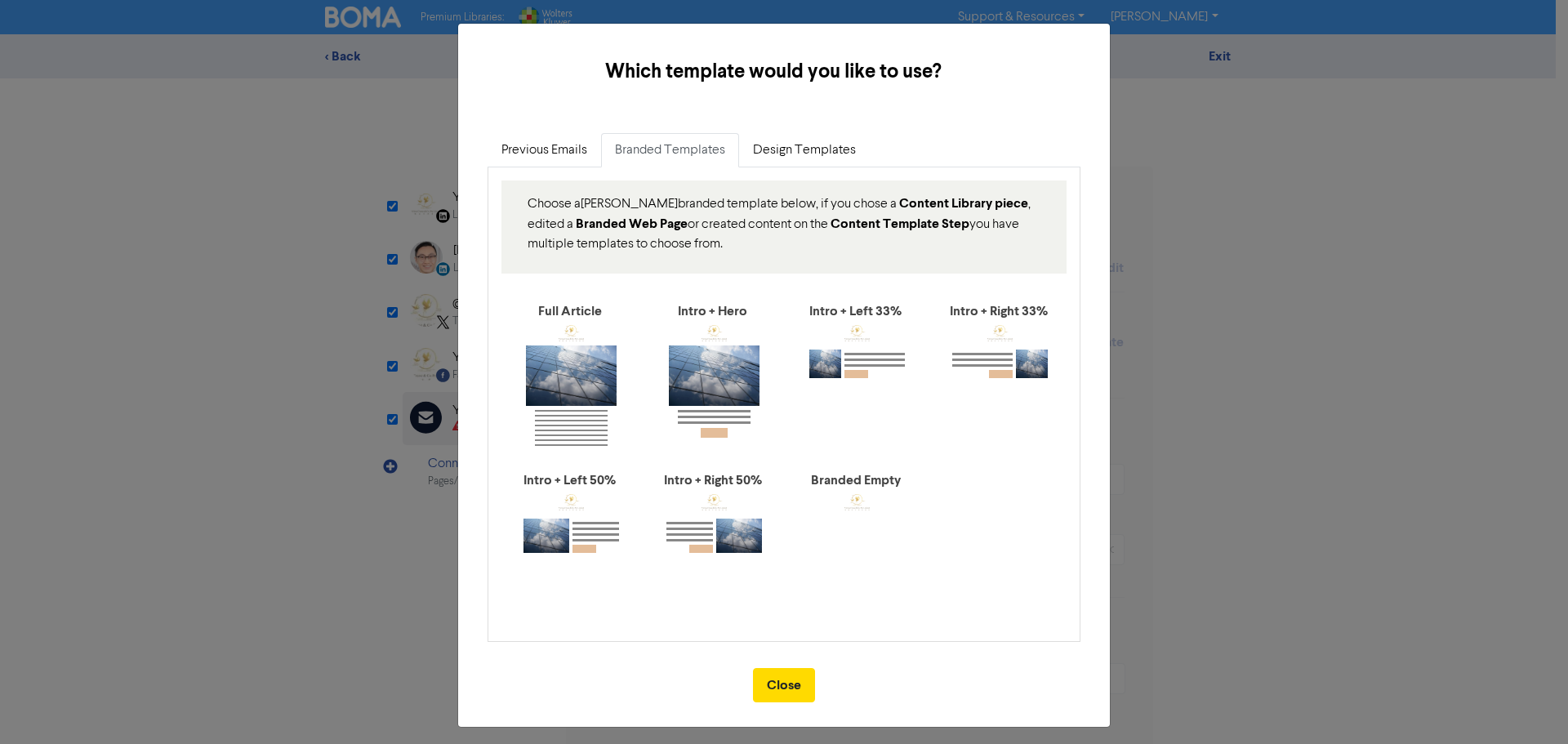
type input "Accounting tasks don’t have to eat into your business time. With the right clou…"
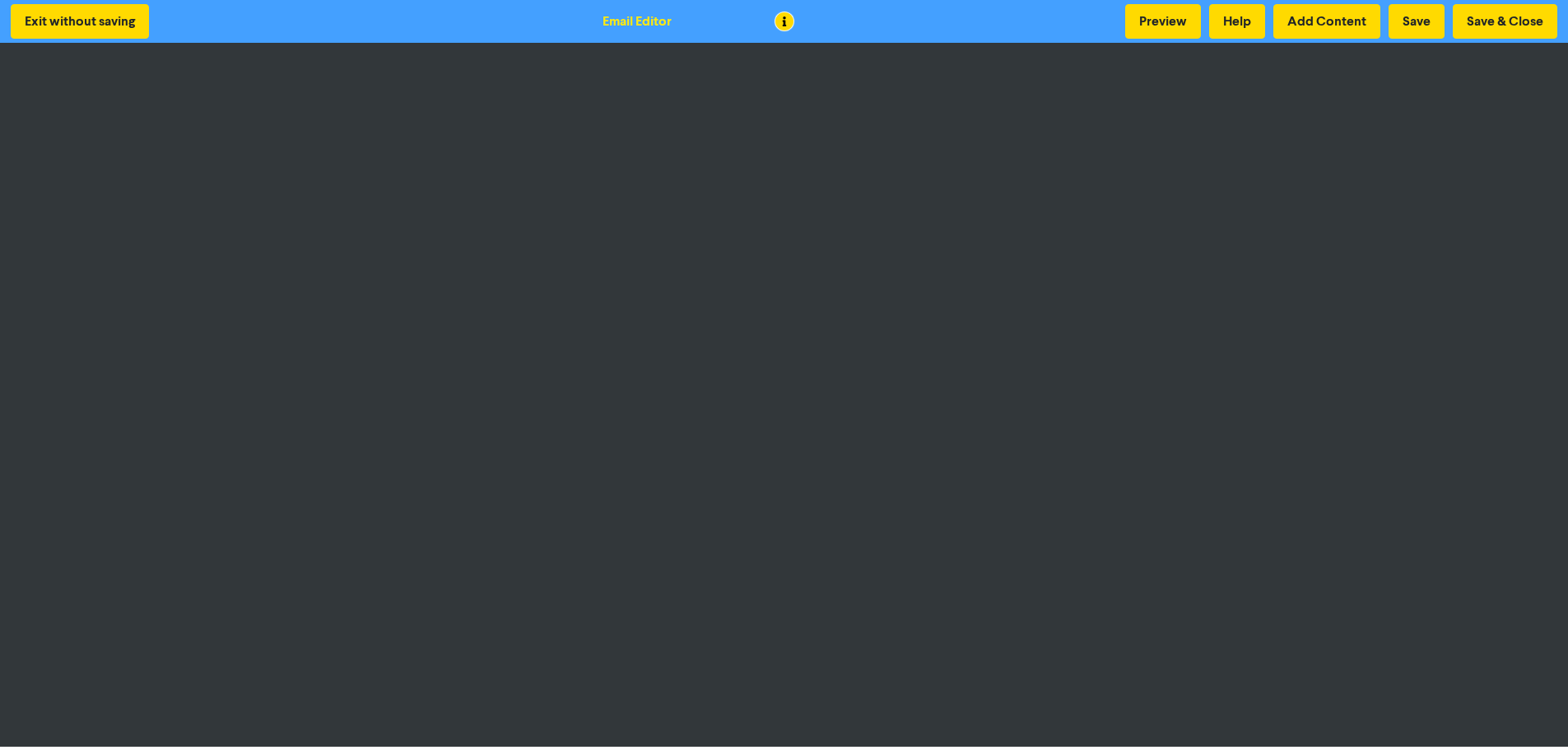
scroll to position [2, 0]
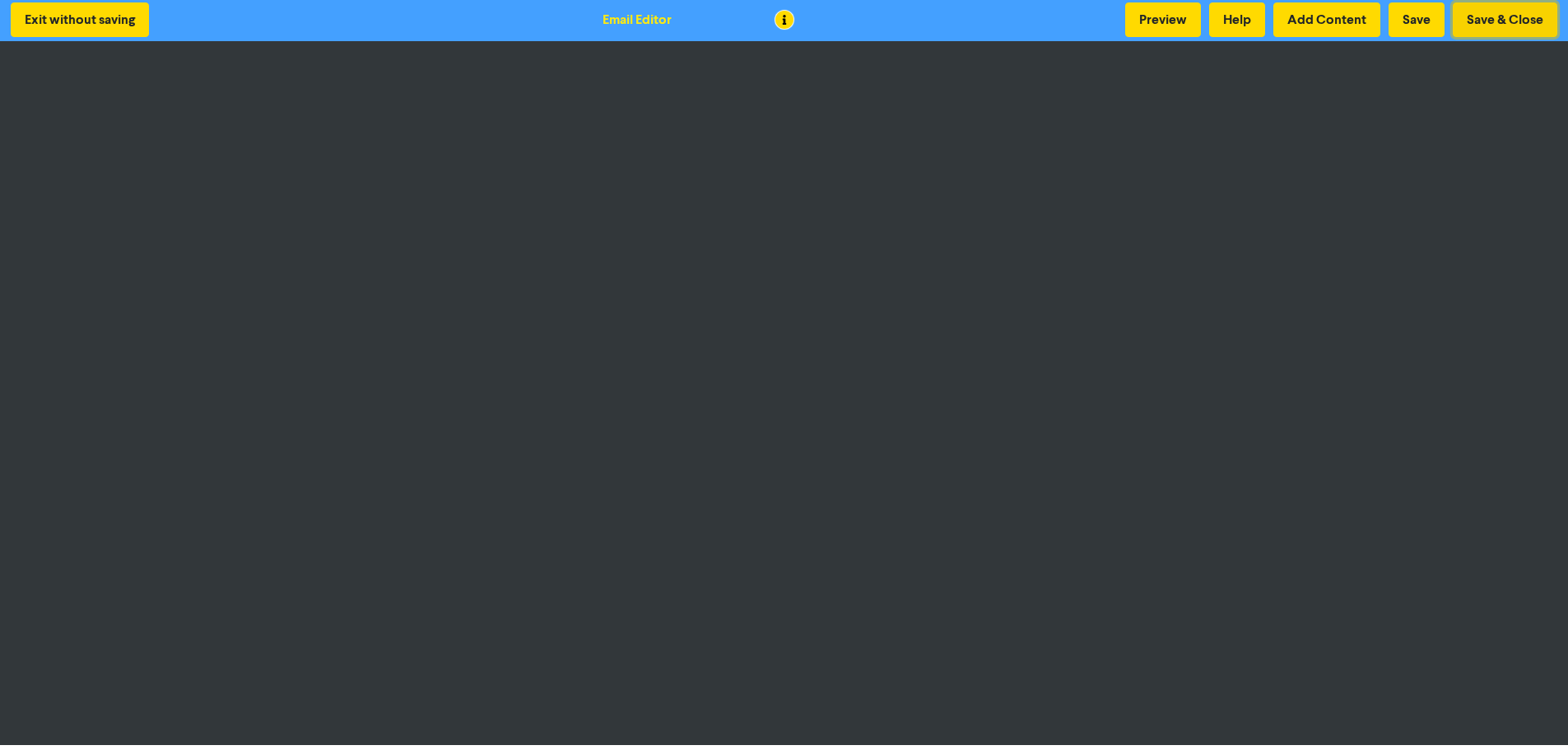
click at [1482, 16] on button "Save & Close" at bounding box center [1505, 20] width 104 height 35
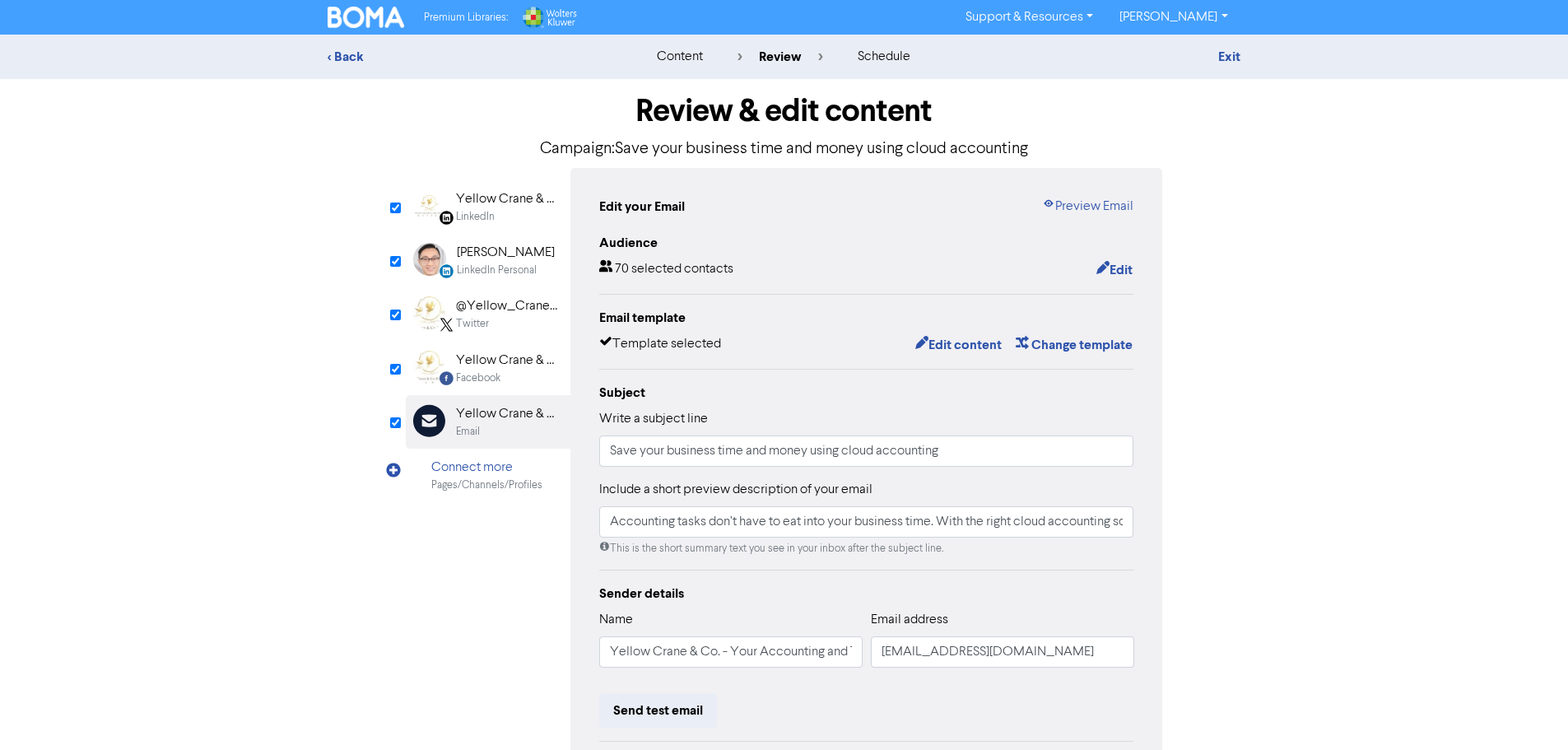
scroll to position [180, 0]
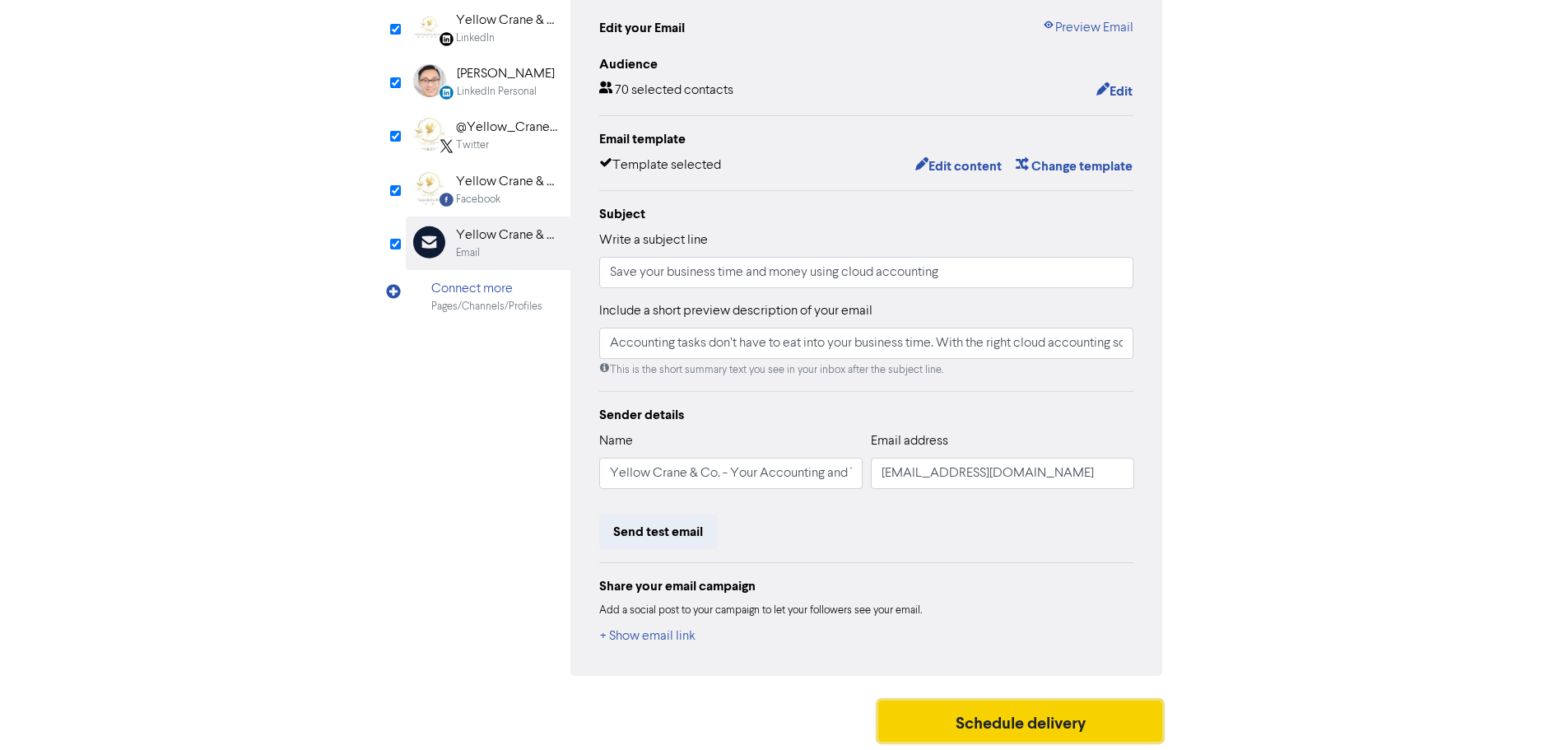
click at [995, 714] on button "Schedule delivery" at bounding box center [1021, 721] width 285 height 41
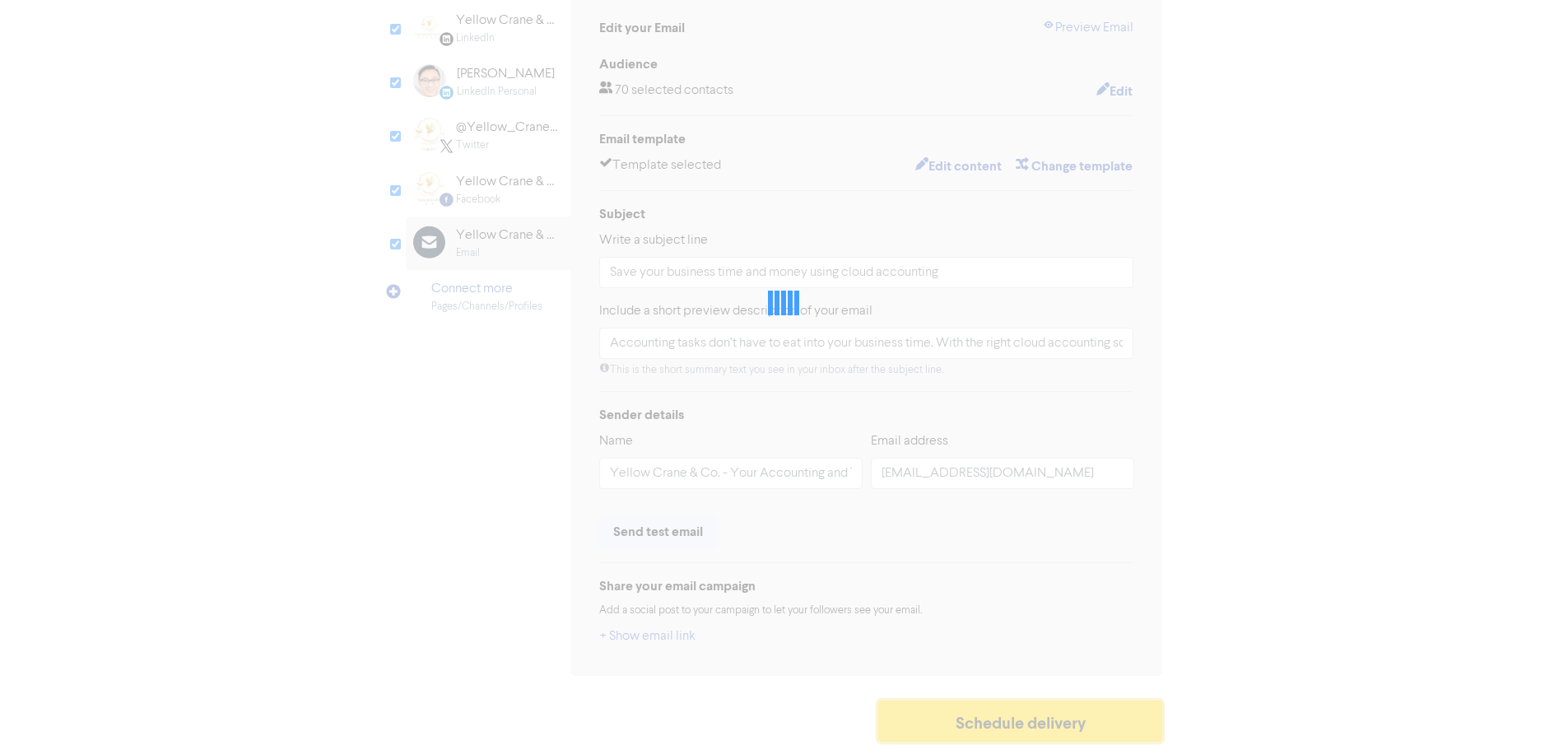
type input "Accounting tasks don’t have to eat into your business time. With the right clou…"
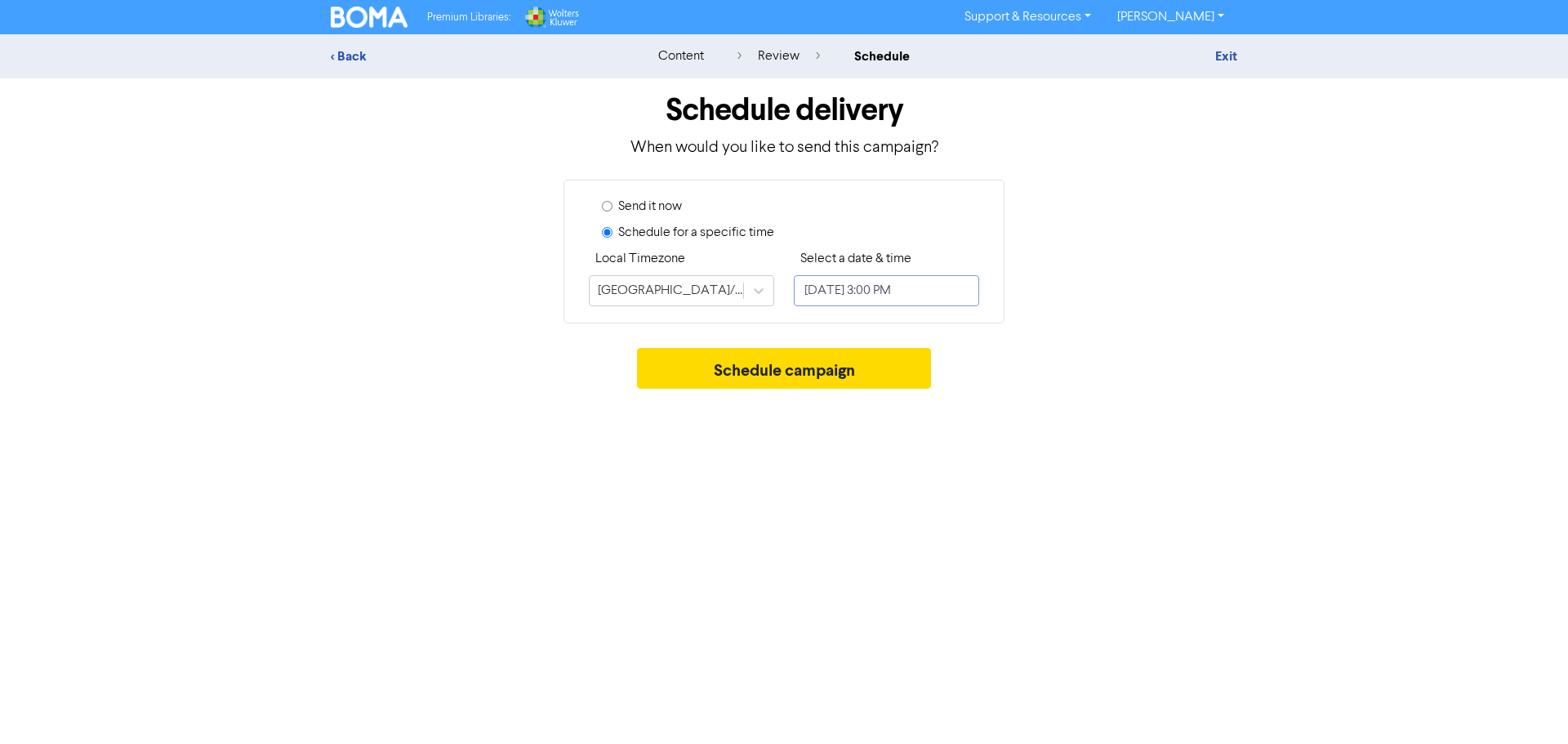
select select "9"
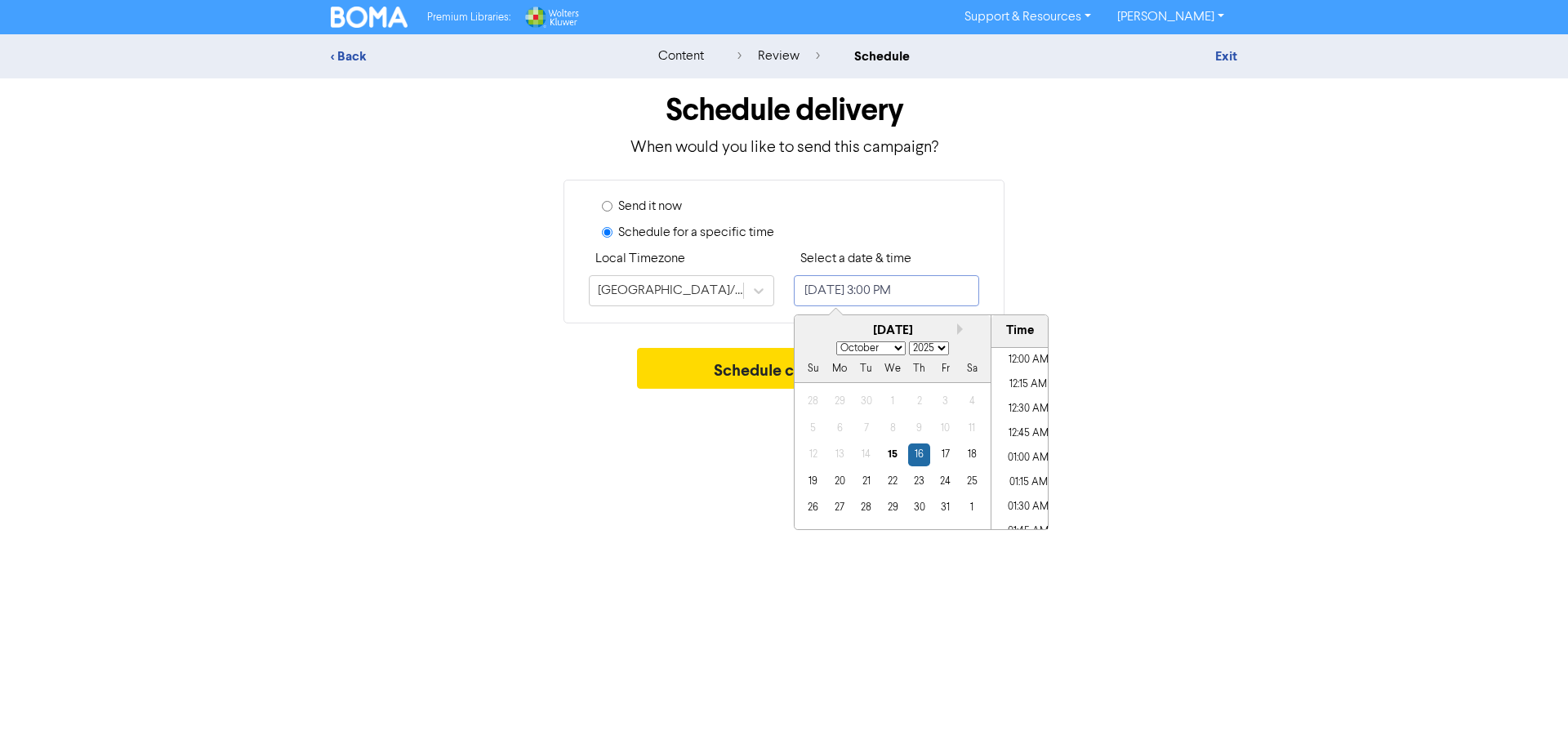
click at [908, 287] on input "[DATE] 3:00 PM" at bounding box center [886, 291] width 185 height 31
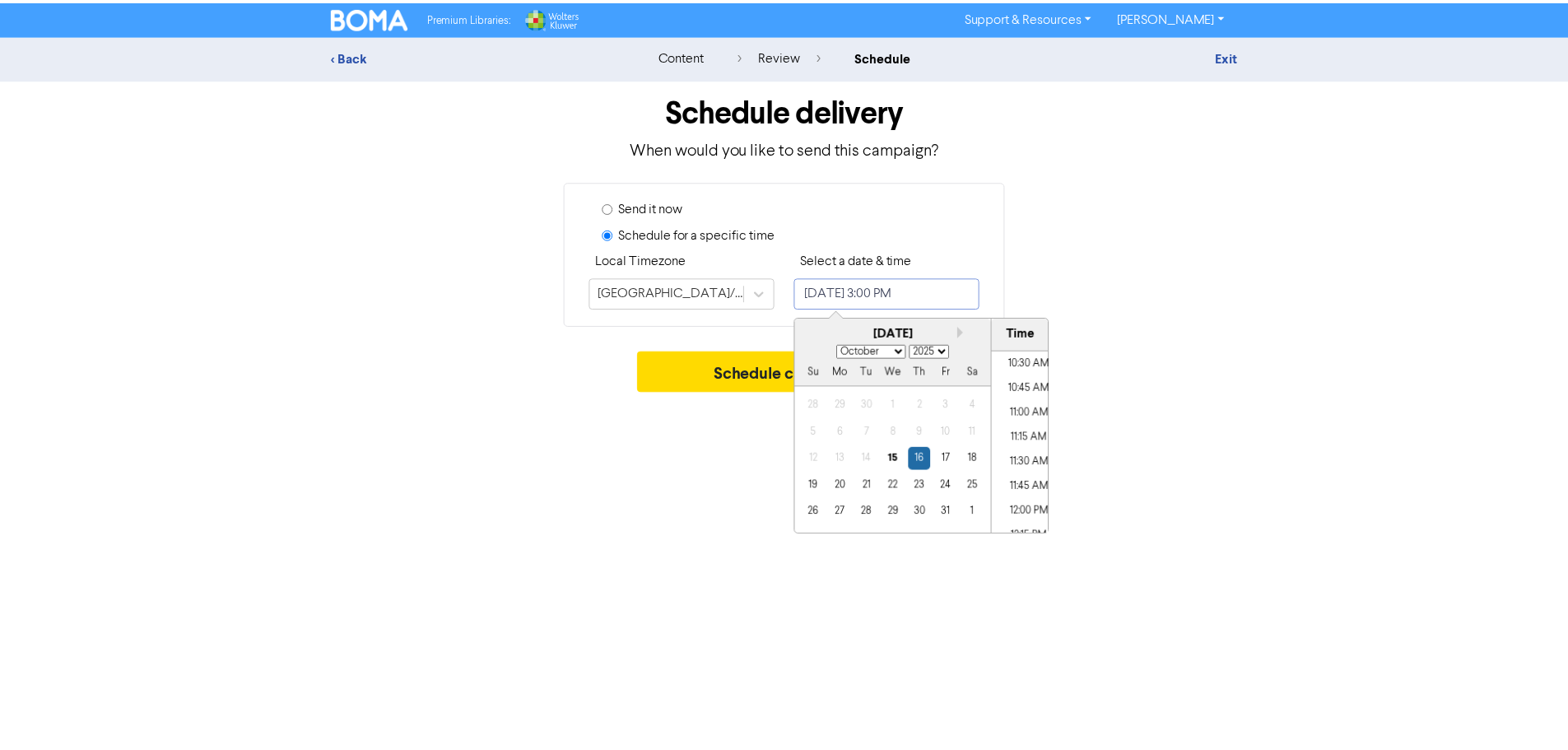
scroll to position [992, 0]
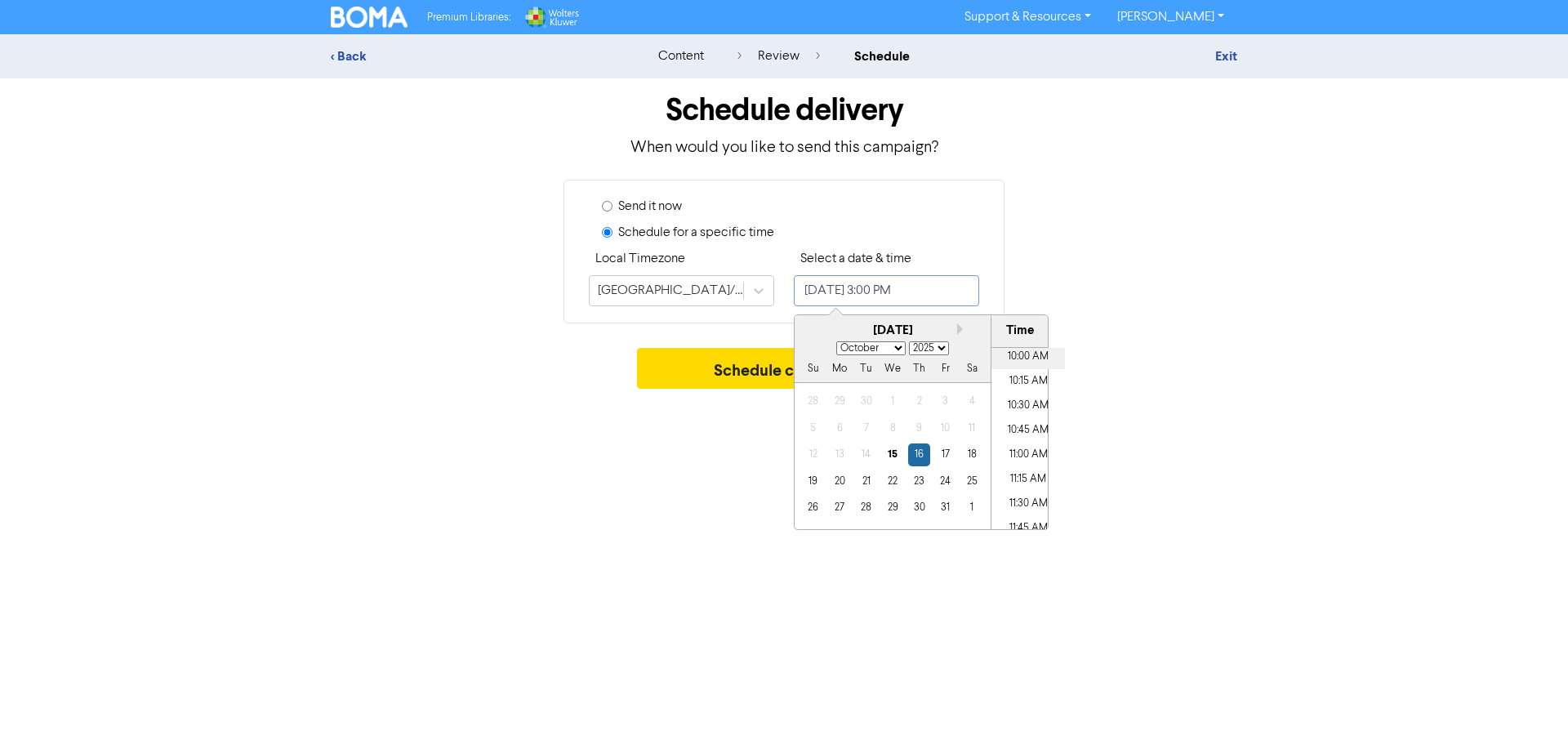
click at [1008, 356] on li "10:00 AM" at bounding box center [1028, 357] width 74 height 25
type input "[DATE] 10:00 AM"
click at [743, 362] on button "Schedule campaign" at bounding box center [784, 368] width 295 height 41
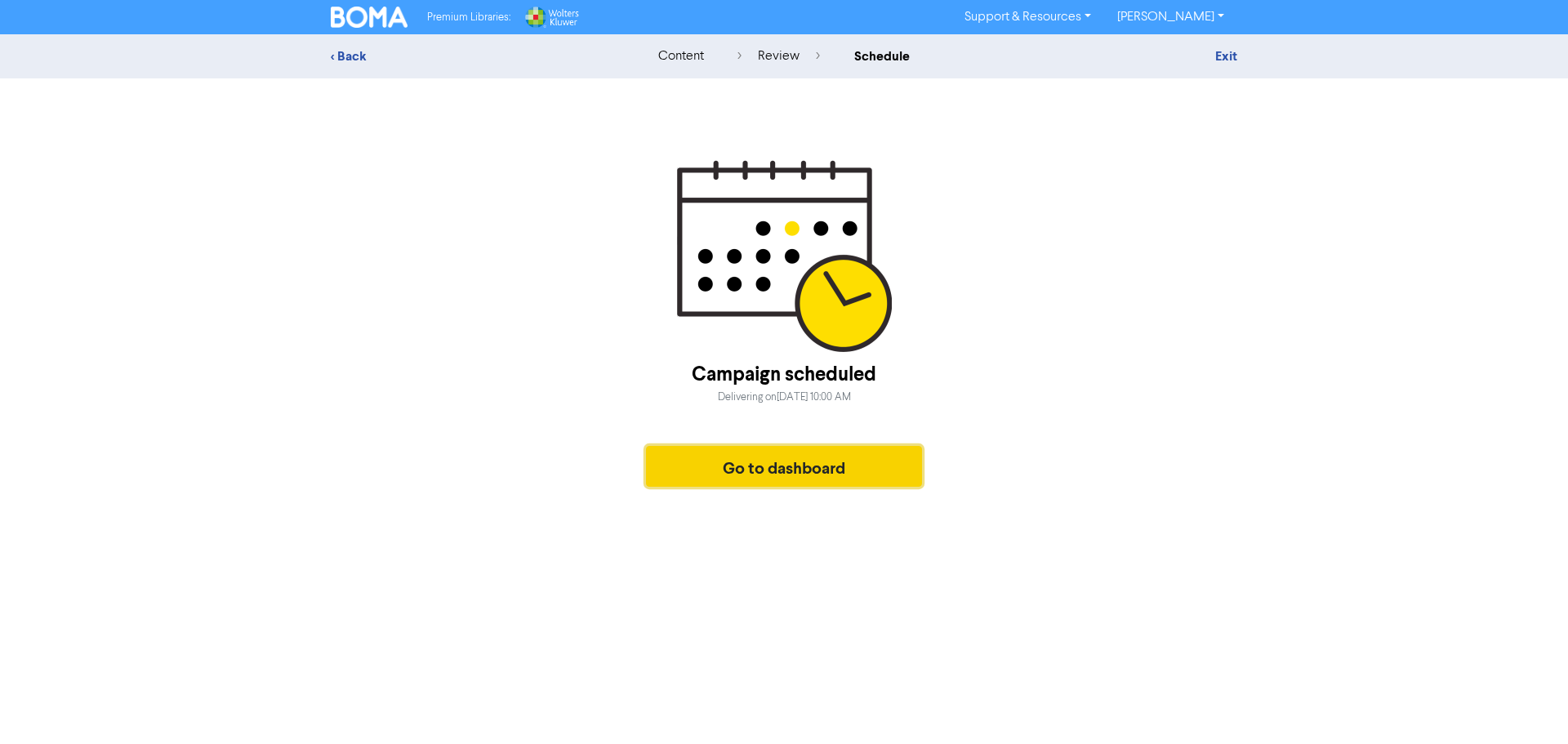
click at [873, 453] on button "Go to dashboard" at bounding box center [784, 466] width 276 height 41
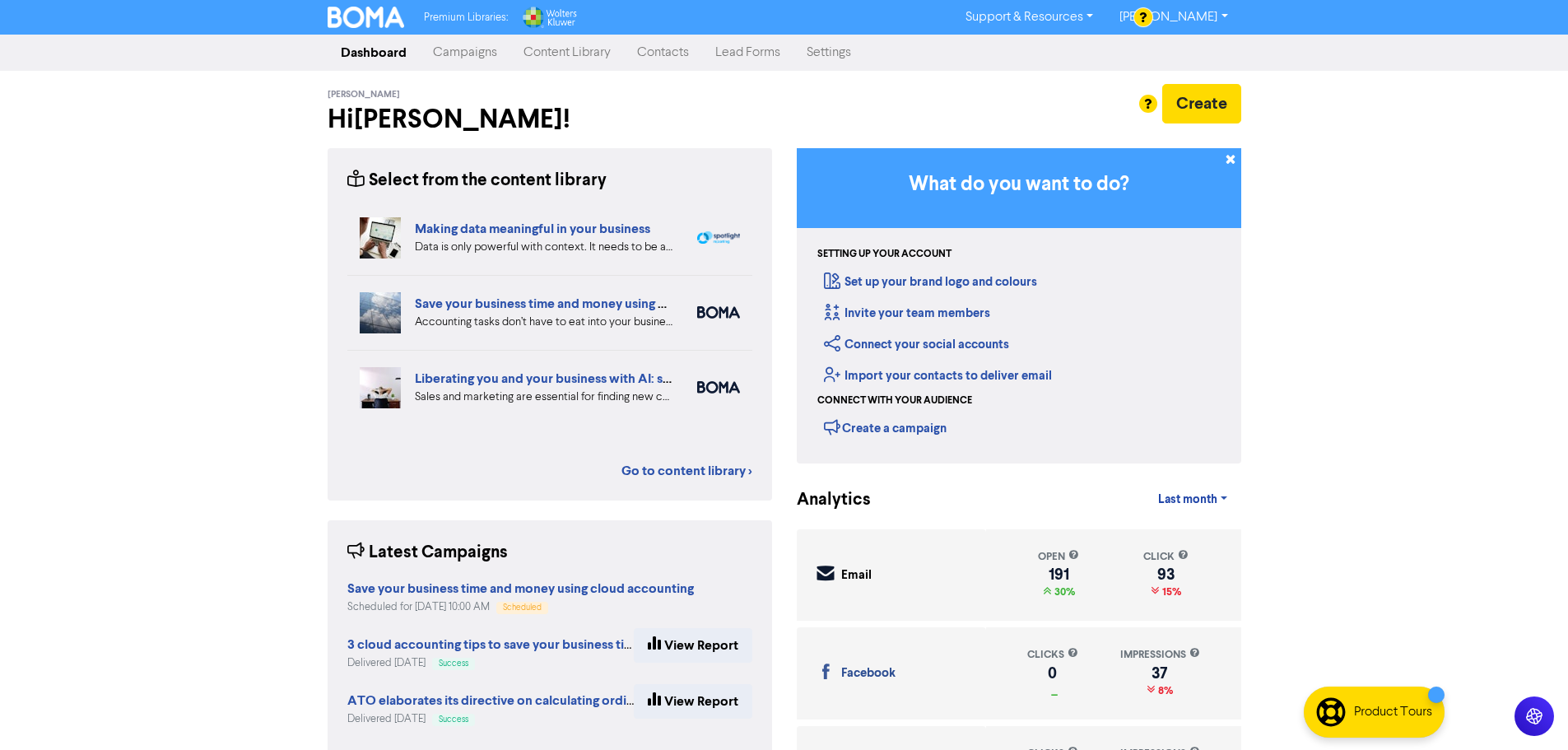
click at [468, 53] on link "Campaigns" at bounding box center [465, 53] width 91 height 33
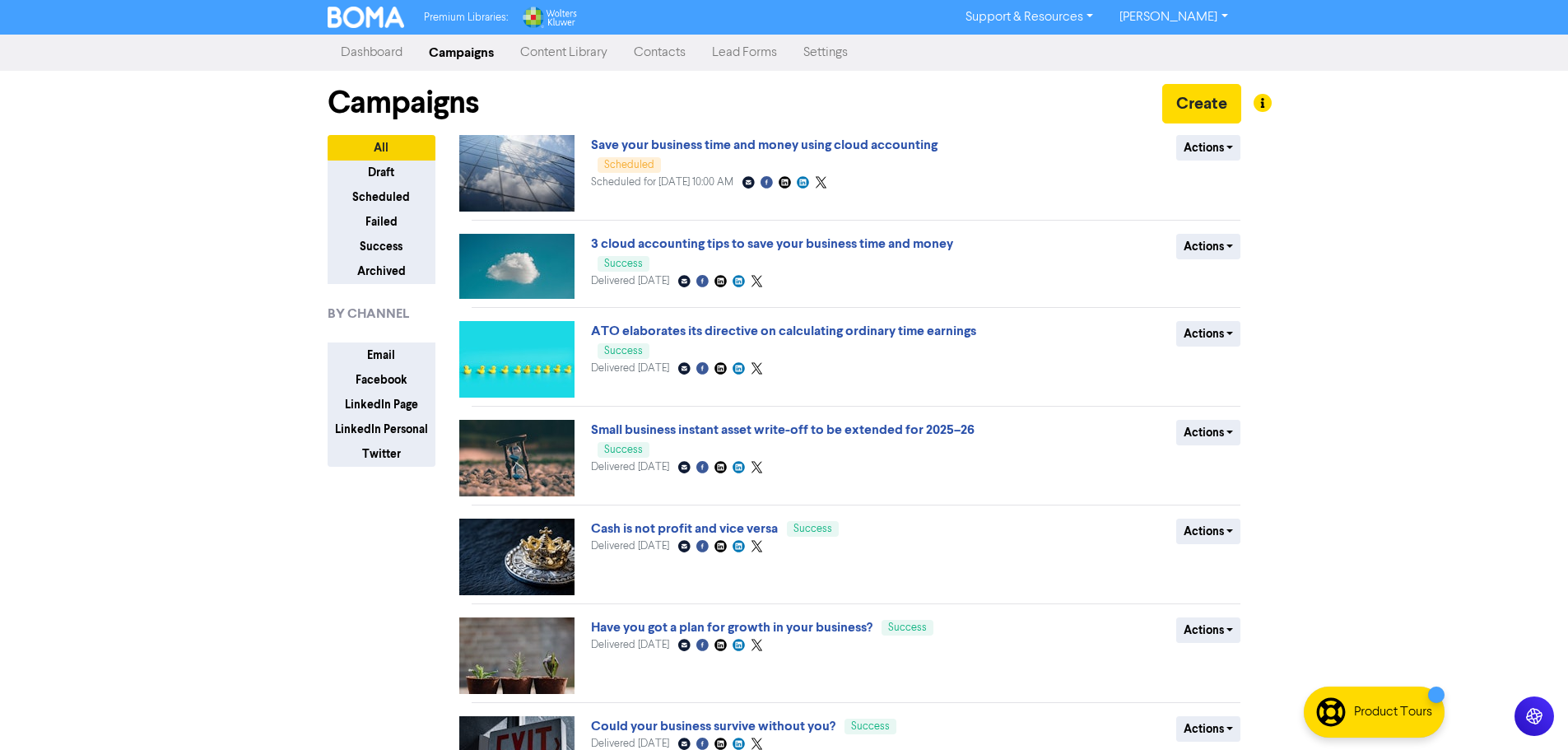
click at [559, 50] on link "Content Library" at bounding box center [564, 53] width 114 height 33
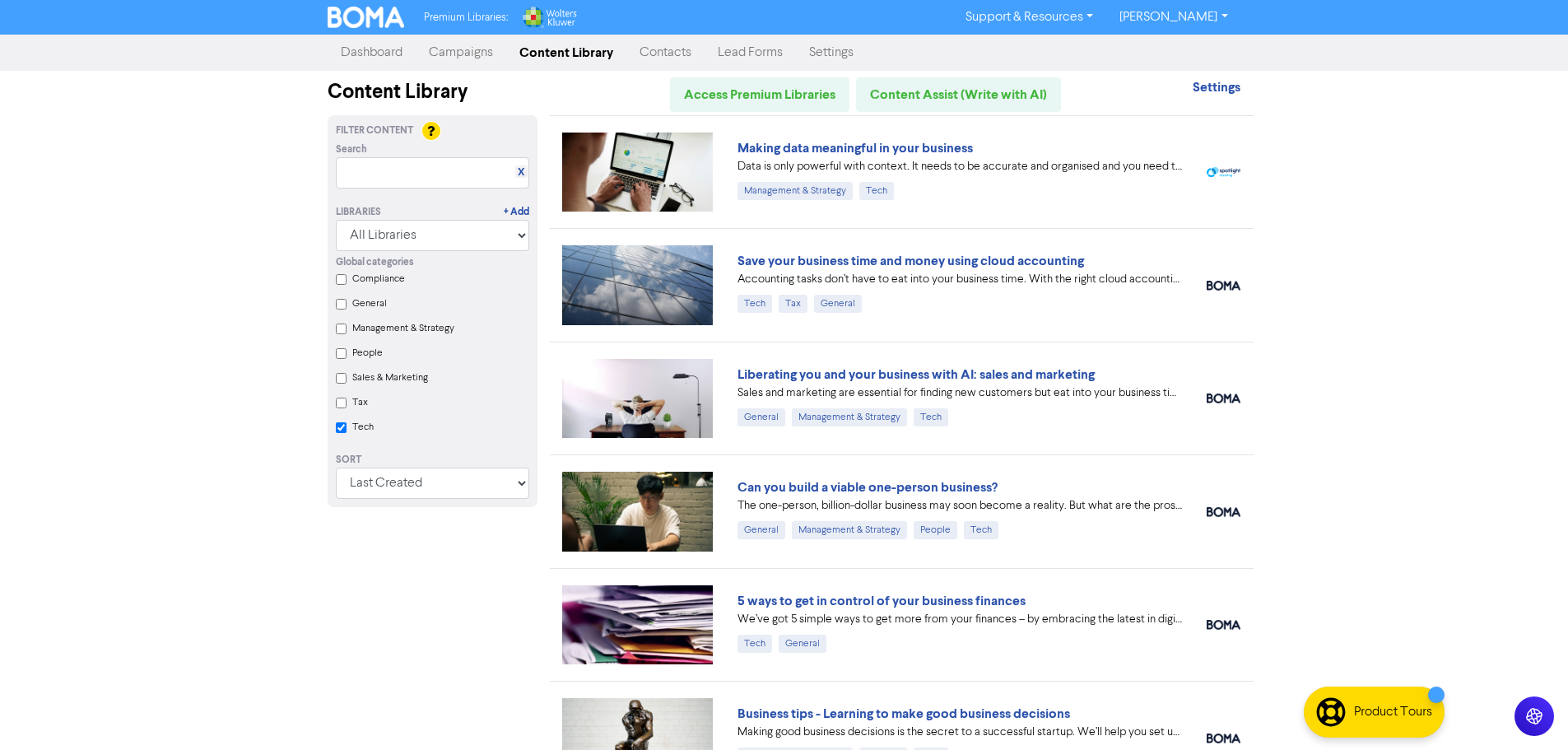
click at [427, 41] on link "Campaigns" at bounding box center [460, 53] width 91 height 33
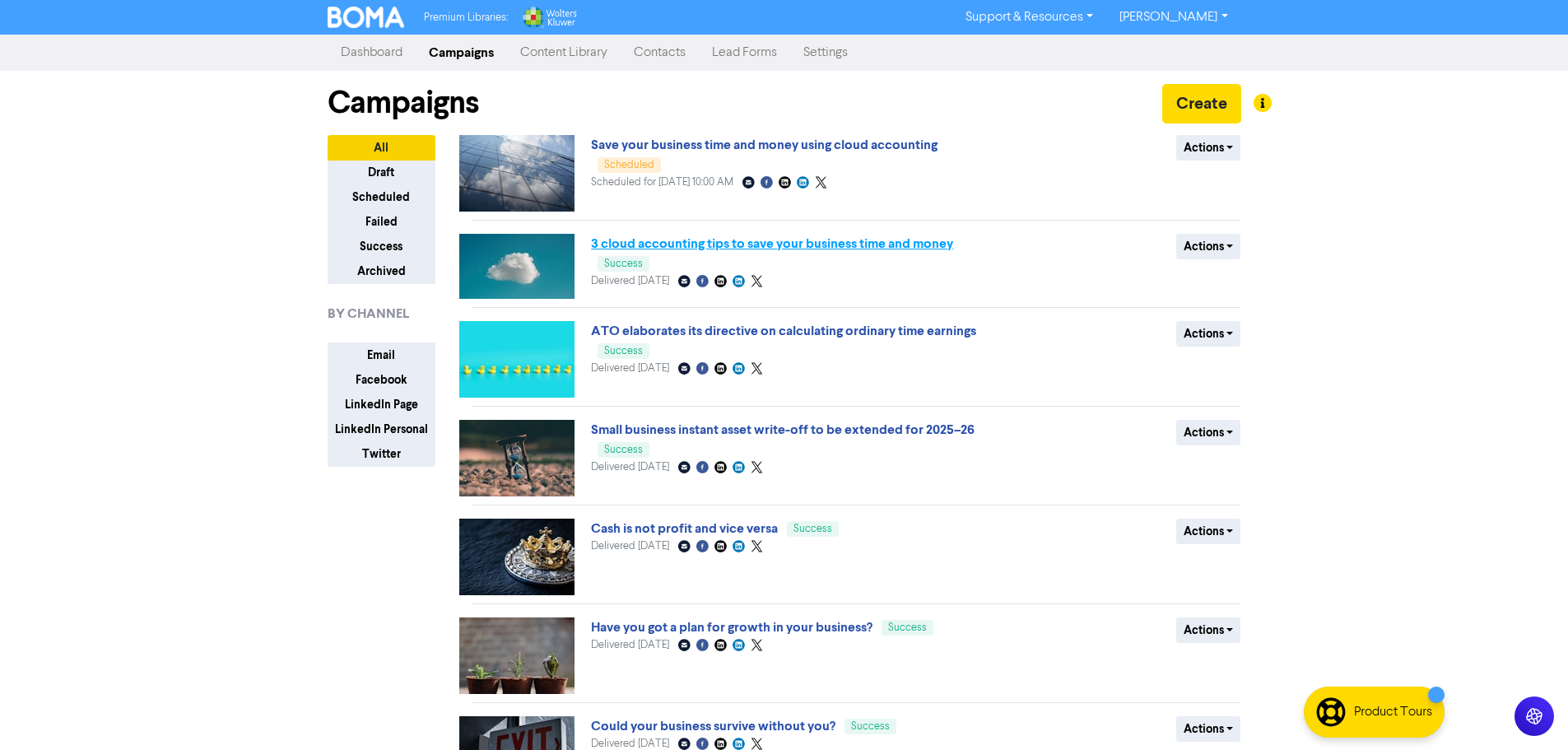
click at [676, 245] on link "3 cloud accounting tips to save your business time and money" at bounding box center [773, 244] width 362 height 16
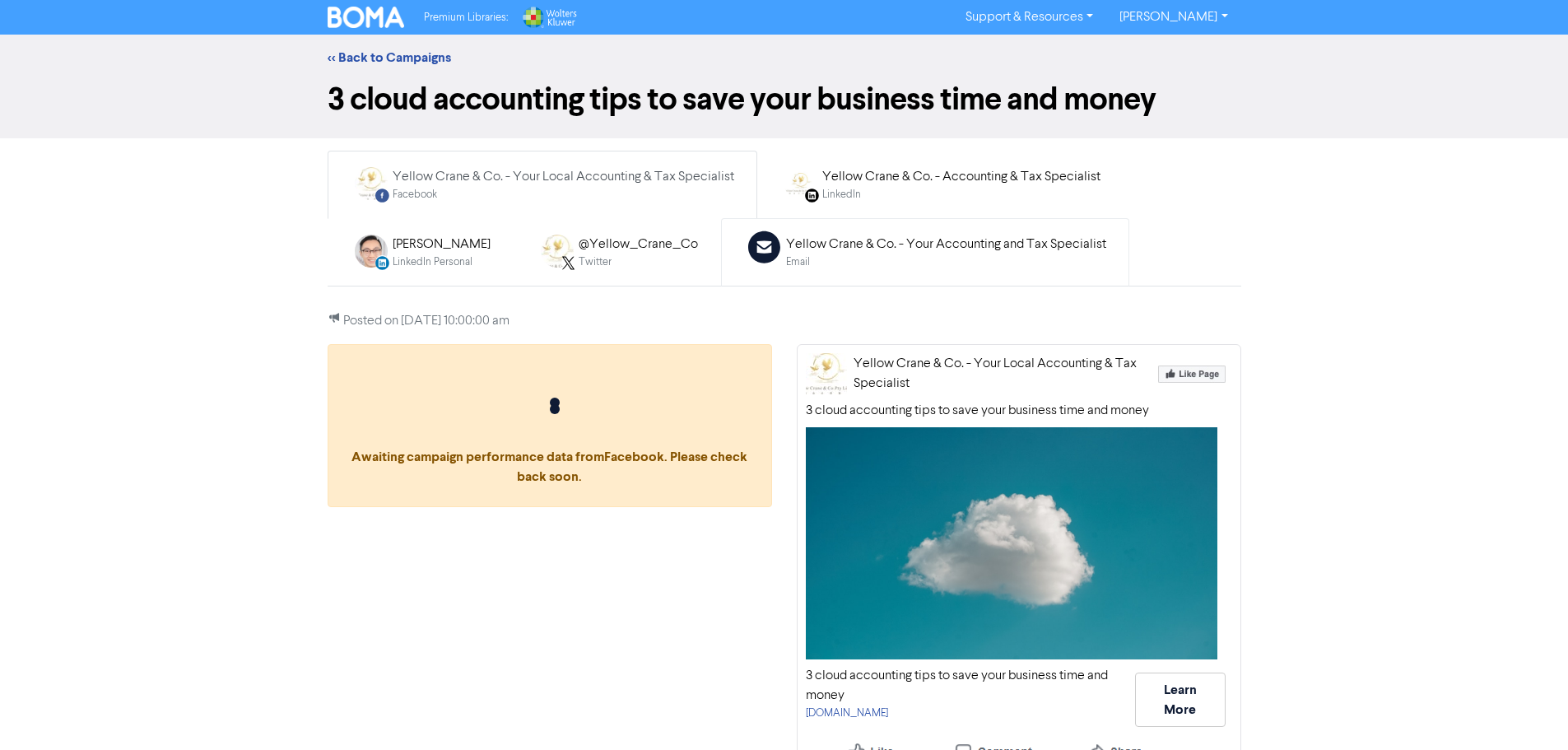
click at [855, 262] on div "Email" at bounding box center [946, 262] width 320 height 16
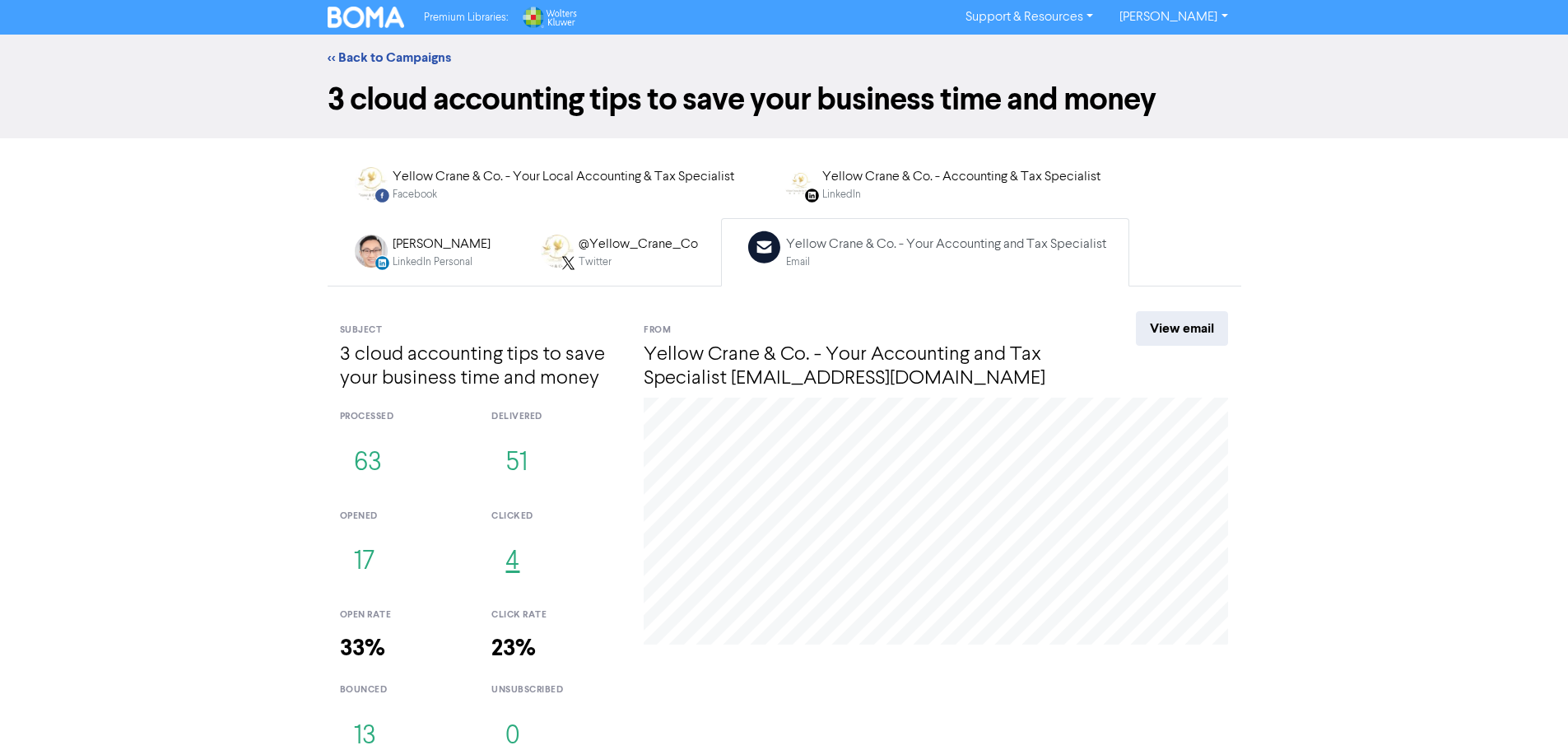
click at [515, 560] on button "4" at bounding box center [513, 562] width 42 height 54
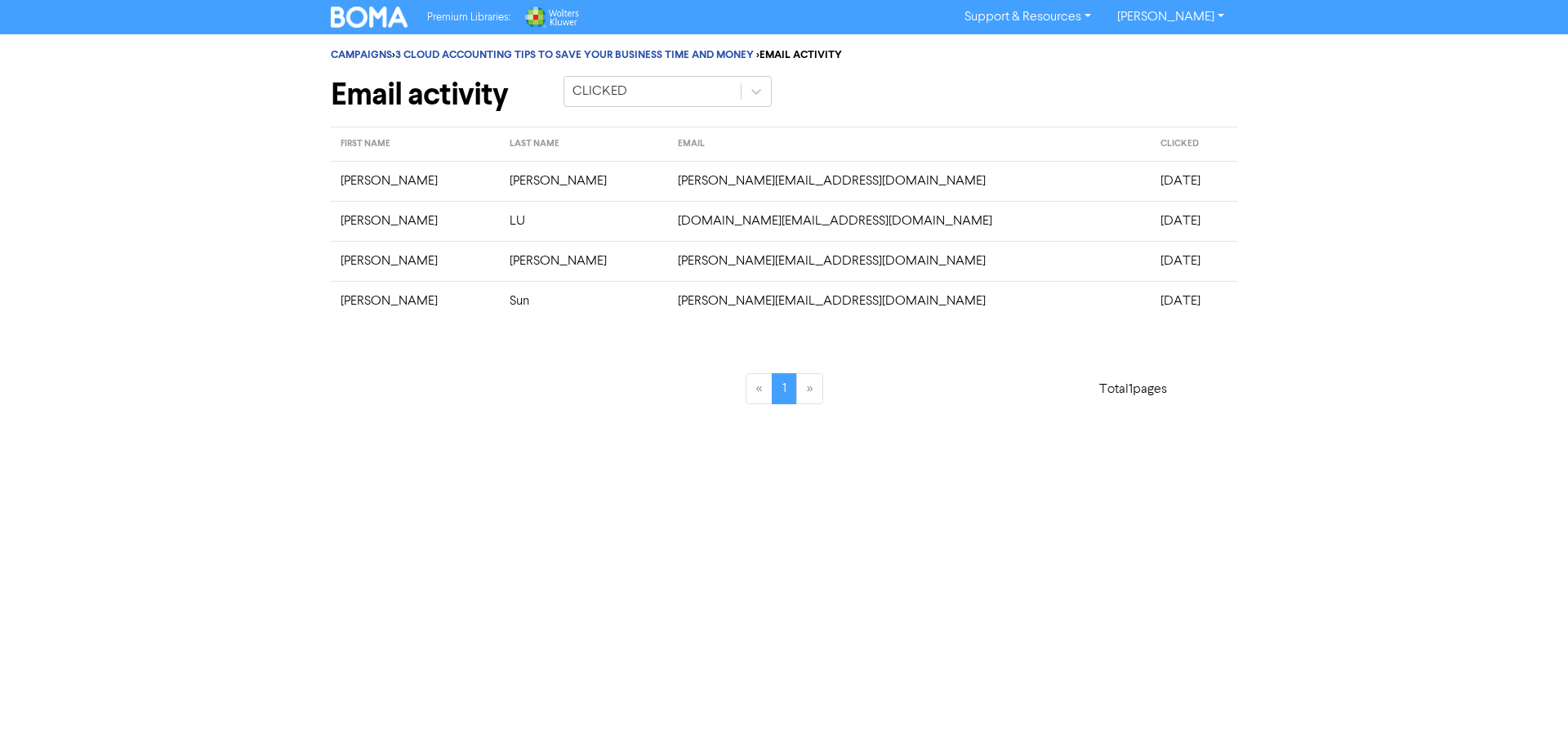
click at [541, 46] on div "CAMPAIGNS > 3 CLOUD ACCOUNTING TIPS TO SAVE YOUR BUSINESS TIME AND MONEY > EMAI…" at bounding box center [784, 81] width 906 height 93
click at [542, 56] on link "3 CLOUD ACCOUNTING TIPS TO SAVE YOUR BUSINESS TIME AND MONEY" at bounding box center [574, 55] width 359 height 13
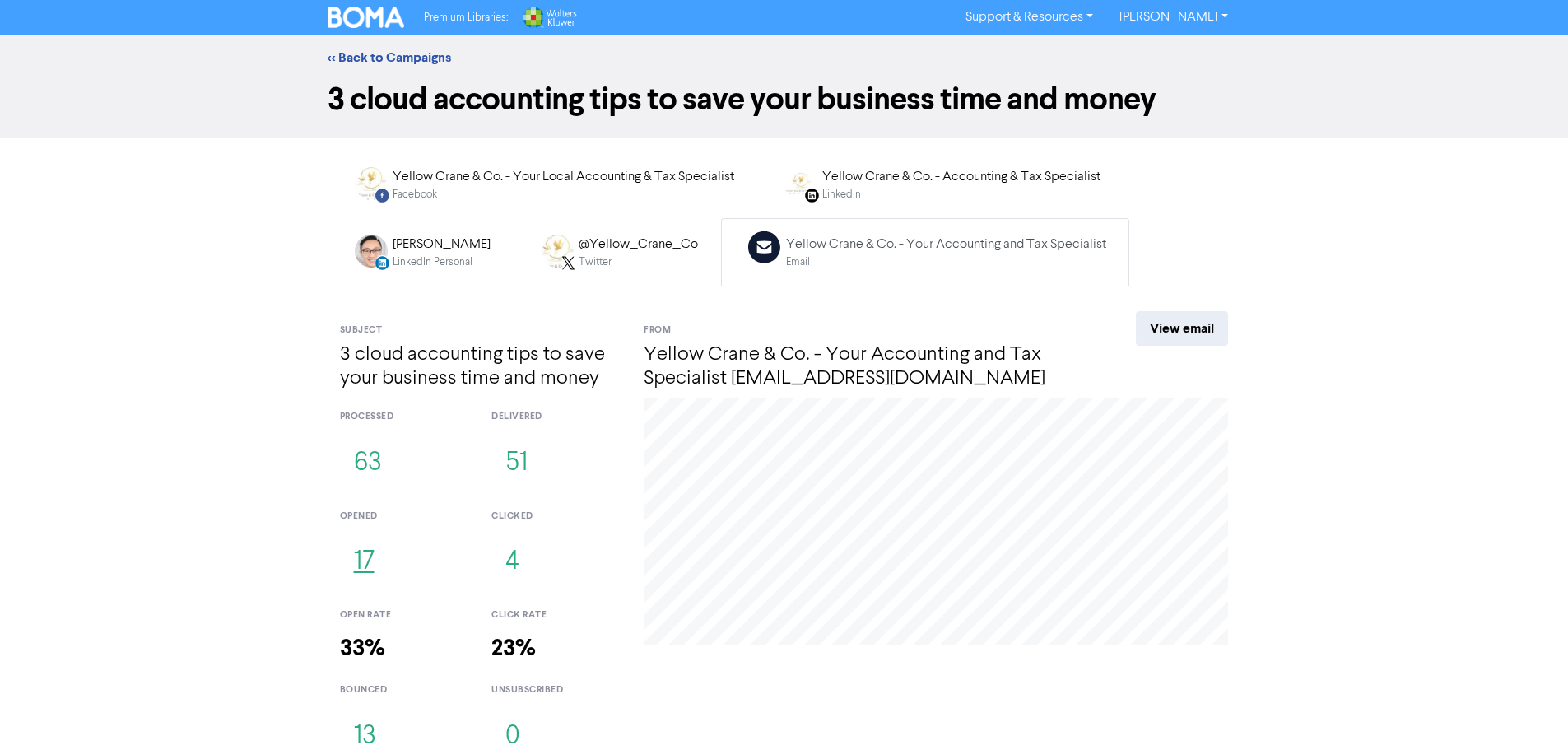
click at [360, 577] on button "17" at bounding box center [363, 562] width 49 height 54
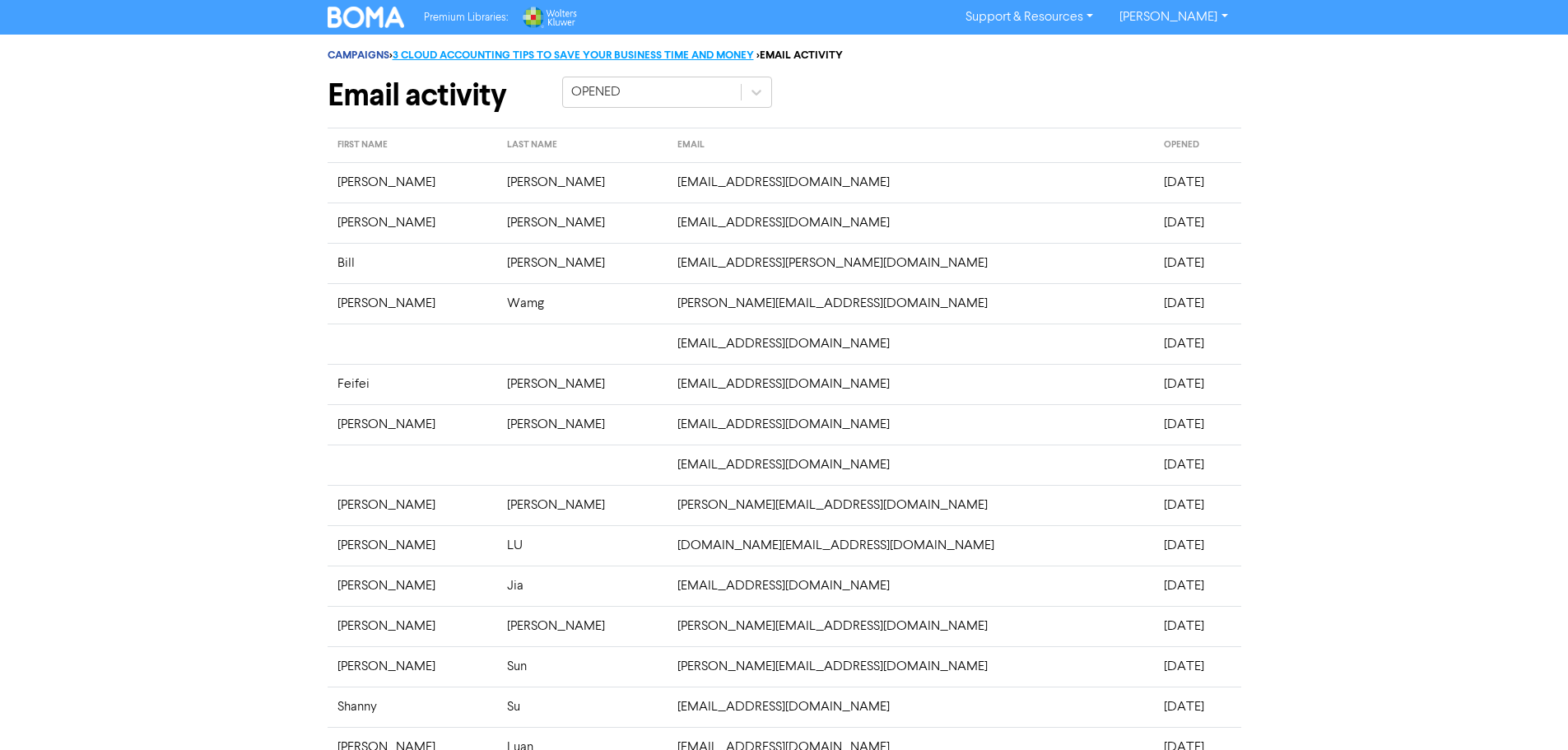
click at [516, 52] on link "3 CLOUD ACCOUNTING TIPS TO SAVE YOUR BUSINESS TIME AND MONEY" at bounding box center [573, 55] width 362 height 13
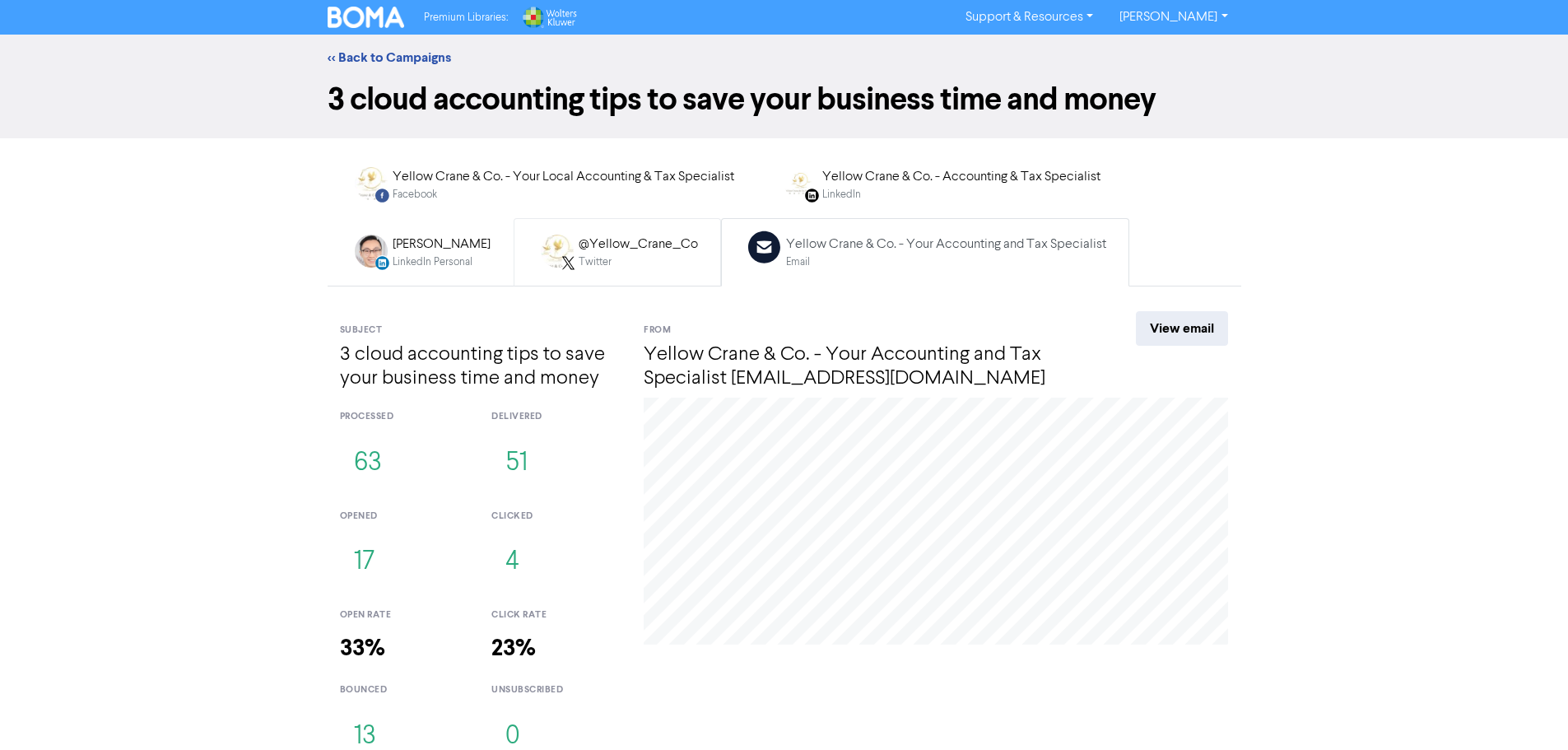
click at [582, 266] on div "Twitter" at bounding box center [638, 262] width 119 height 16
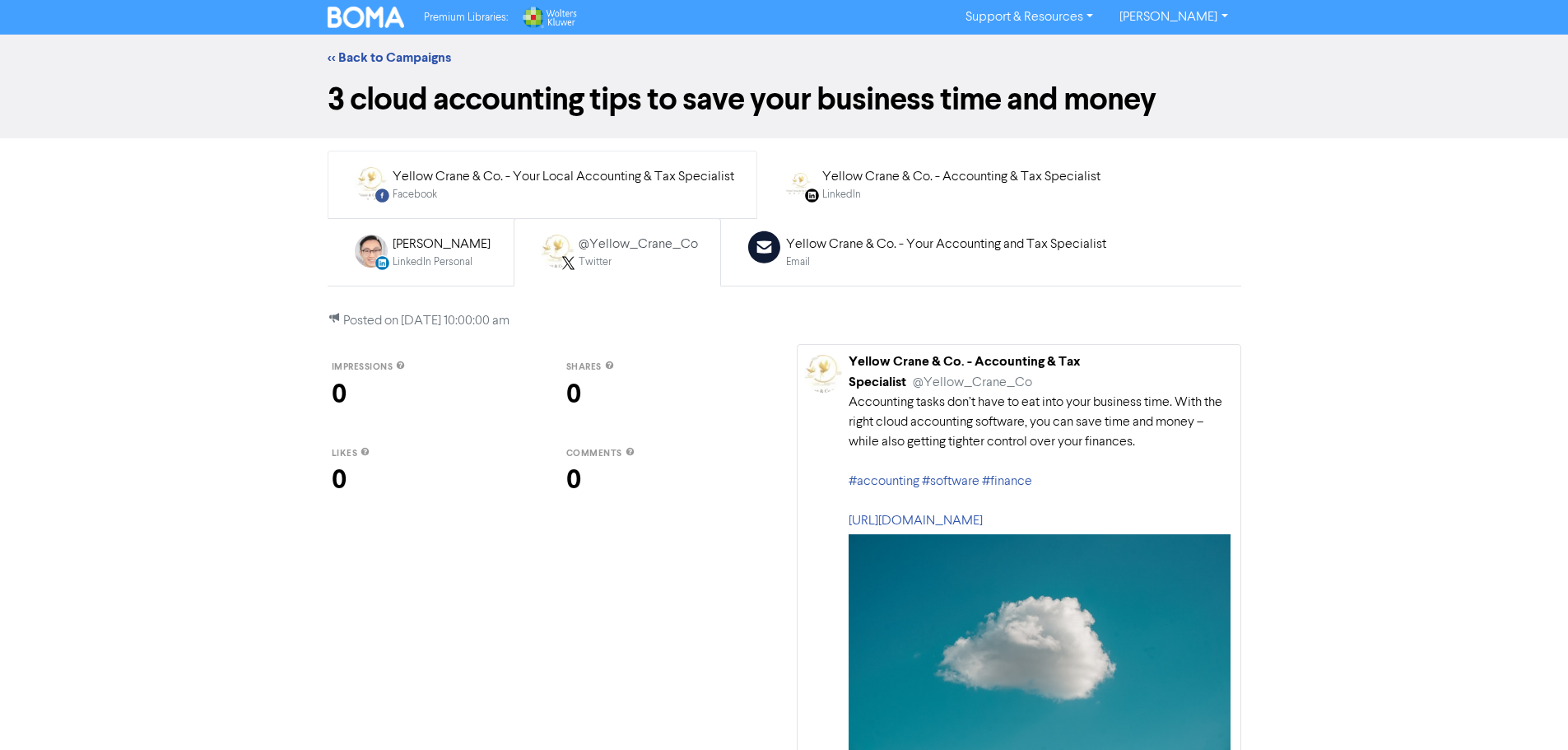
click at [509, 190] on div "Facebook" at bounding box center [563, 194] width 341 height 16
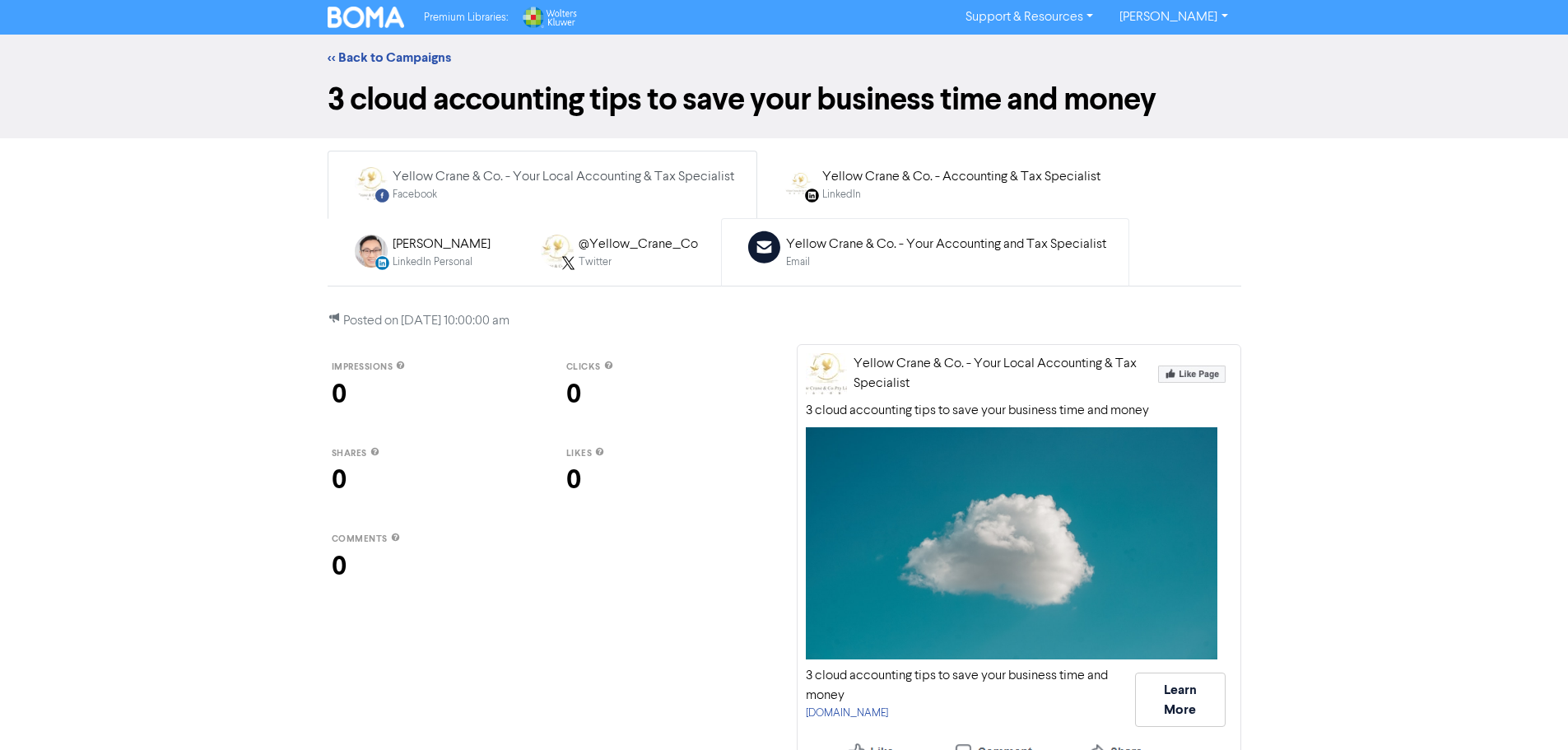
click at [804, 243] on div "Yellow Crane & Co. - Your Accounting and Tax Specialist" at bounding box center [946, 245] width 320 height 20
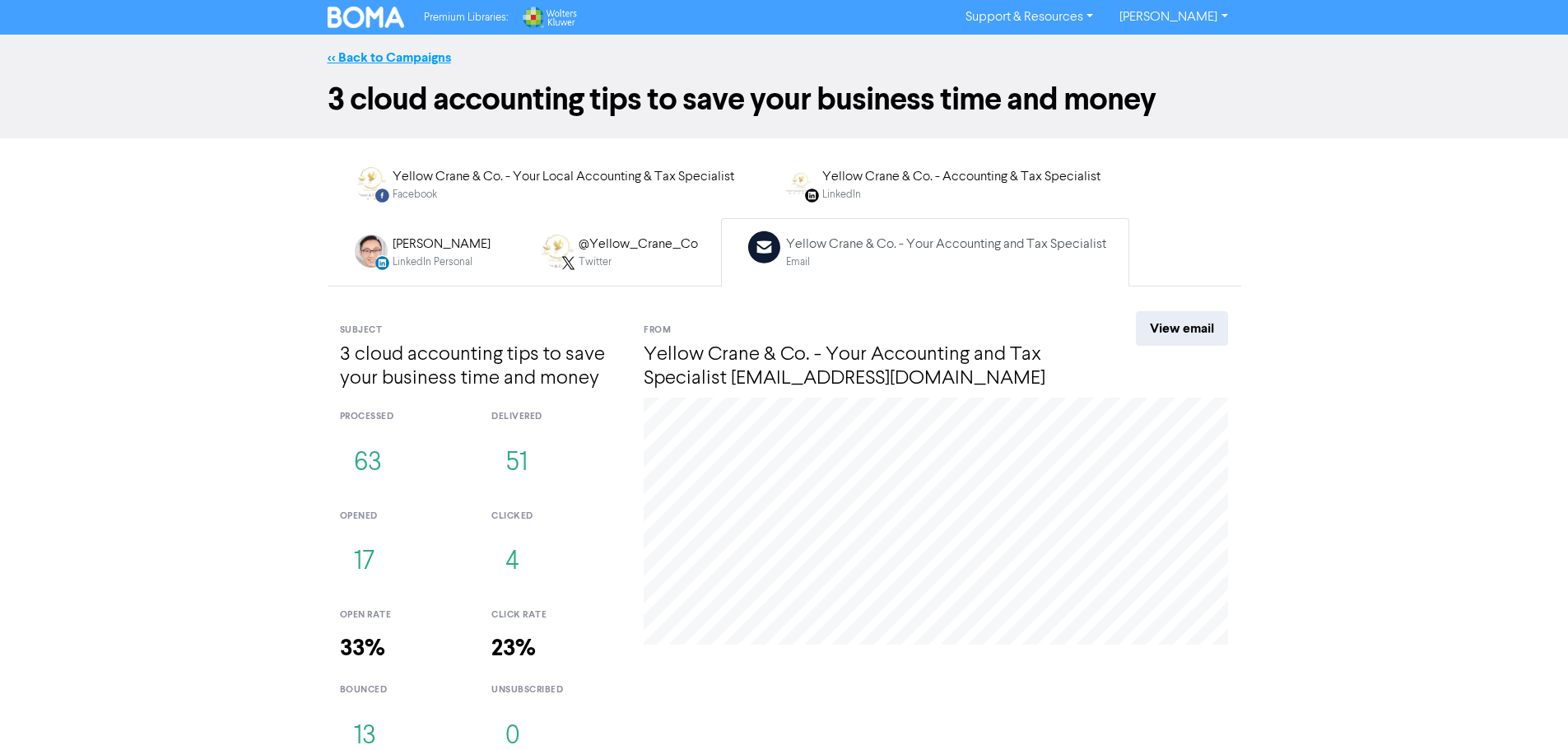
click at [414, 56] on link "<< Back to Campaigns" at bounding box center [389, 58] width 124 height 16
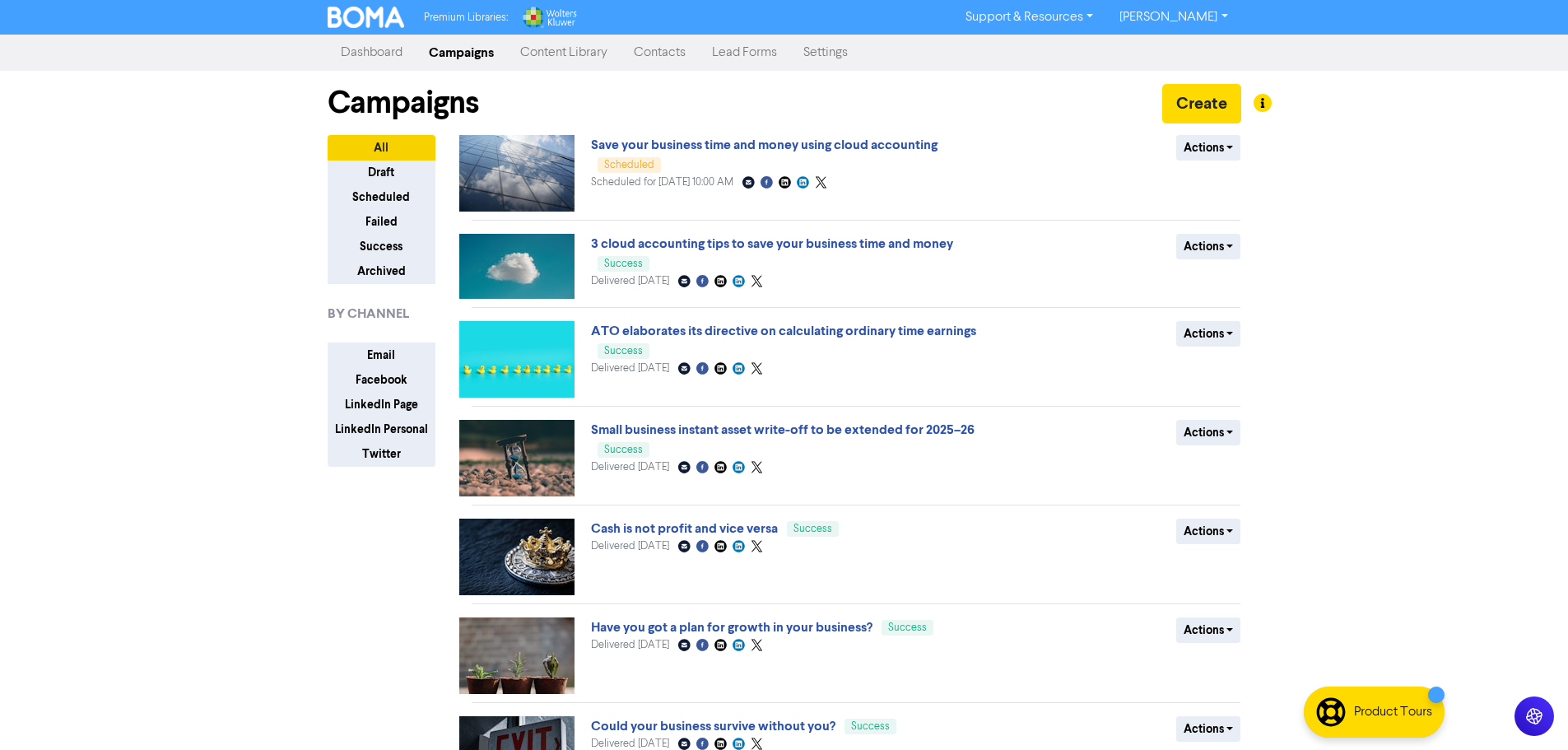
click at [364, 63] on link "Dashboard" at bounding box center [372, 53] width 88 height 33
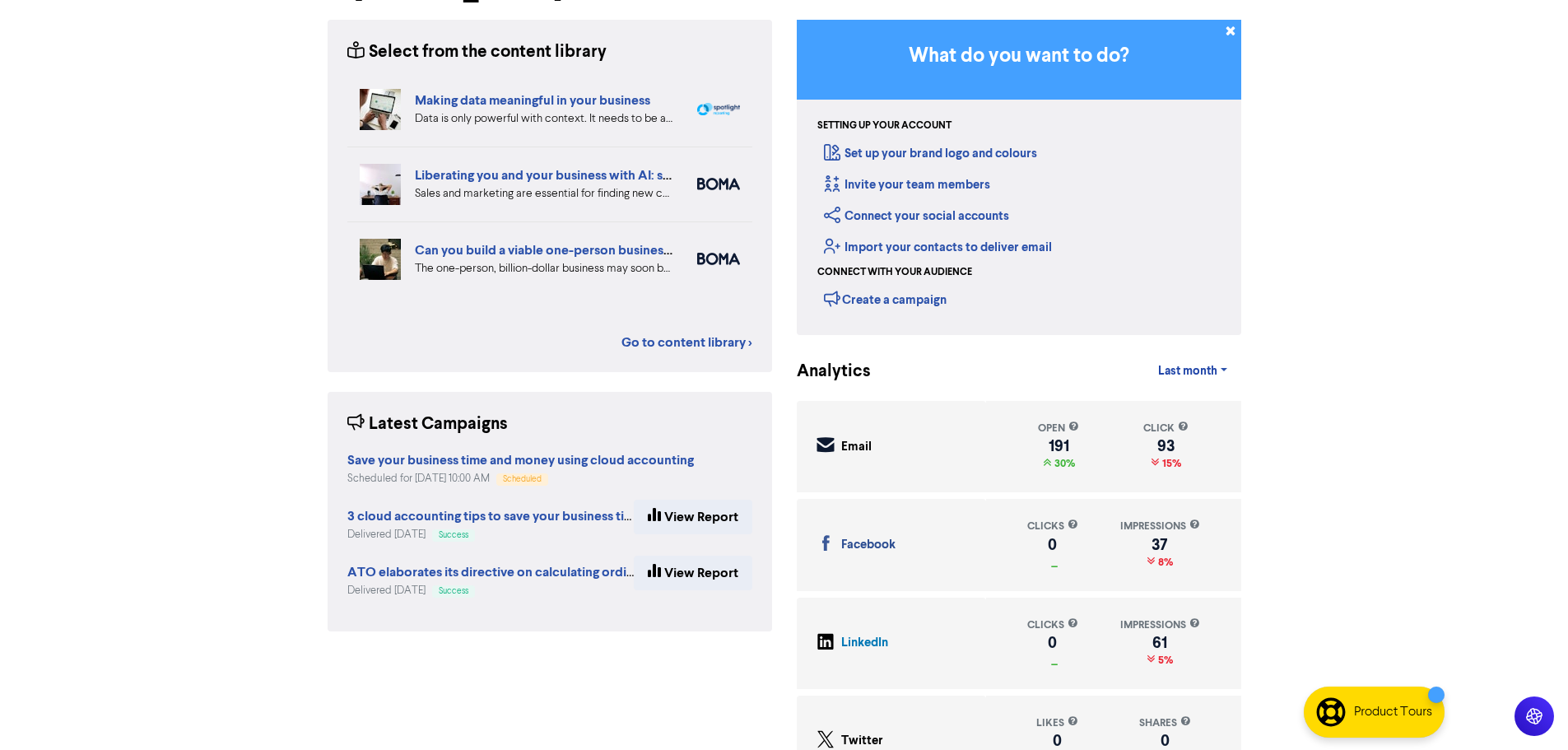
scroll to position [174, 0]
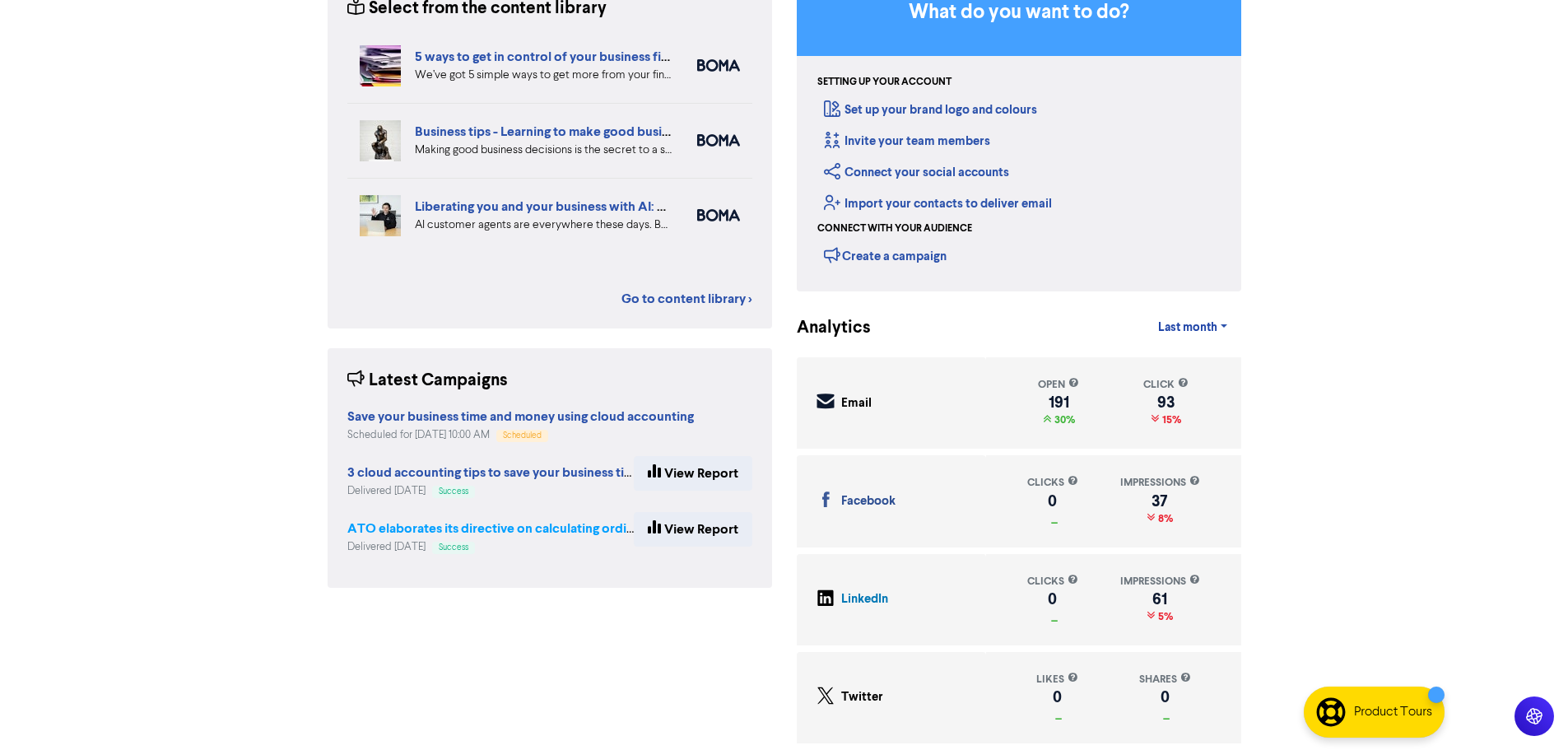
click at [459, 528] on strong "ATO elaborates its directive on calculating ordinary time earnings" at bounding box center [540, 528] width 385 height 16
